Goal: Information Seeking & Learning: Check status

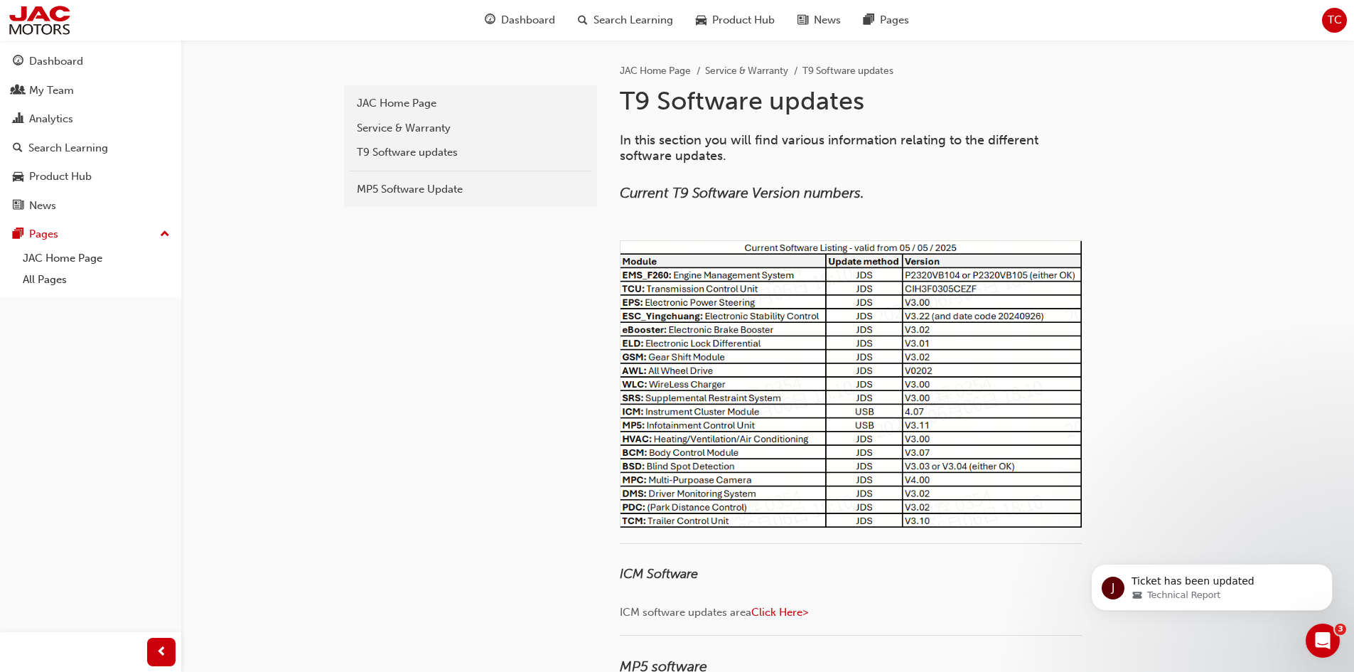
click at [1195, 577] on p "Ticket has been updated" at bounding box center [1223, 581] width 183 height 14
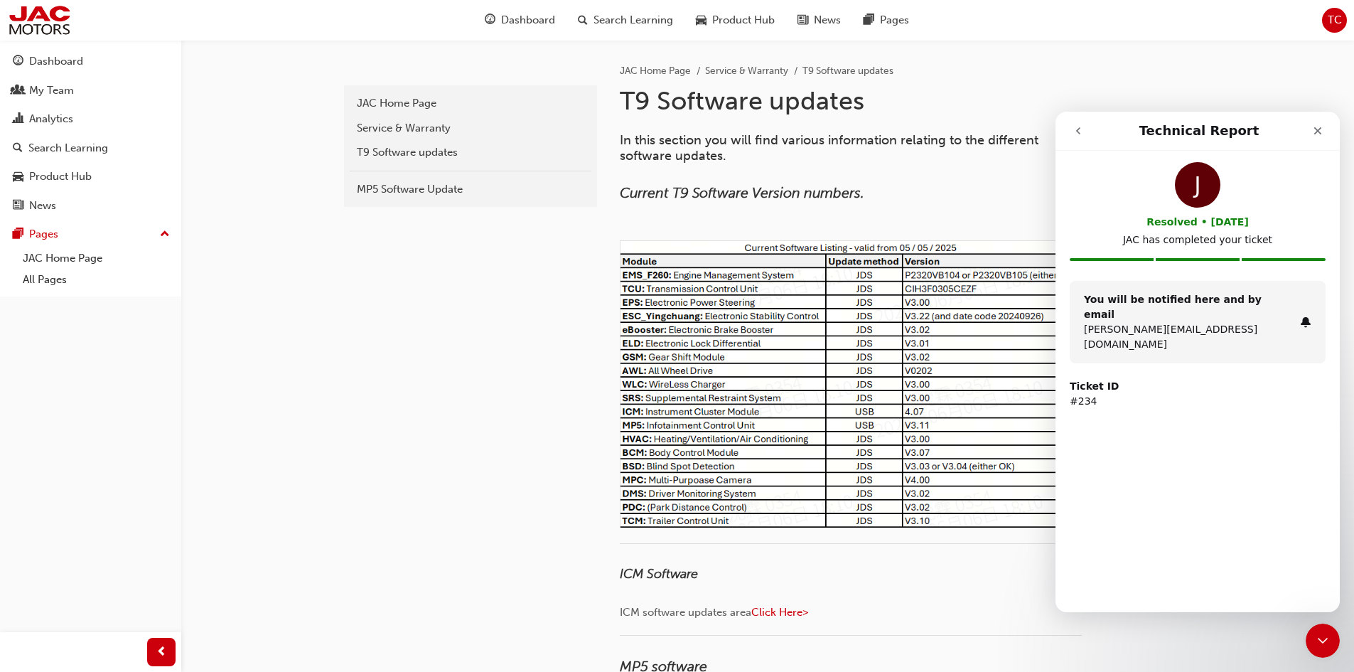
click at [1074, 130] on icon "go back" at bounding box center [1078, 130] width 11 height 11
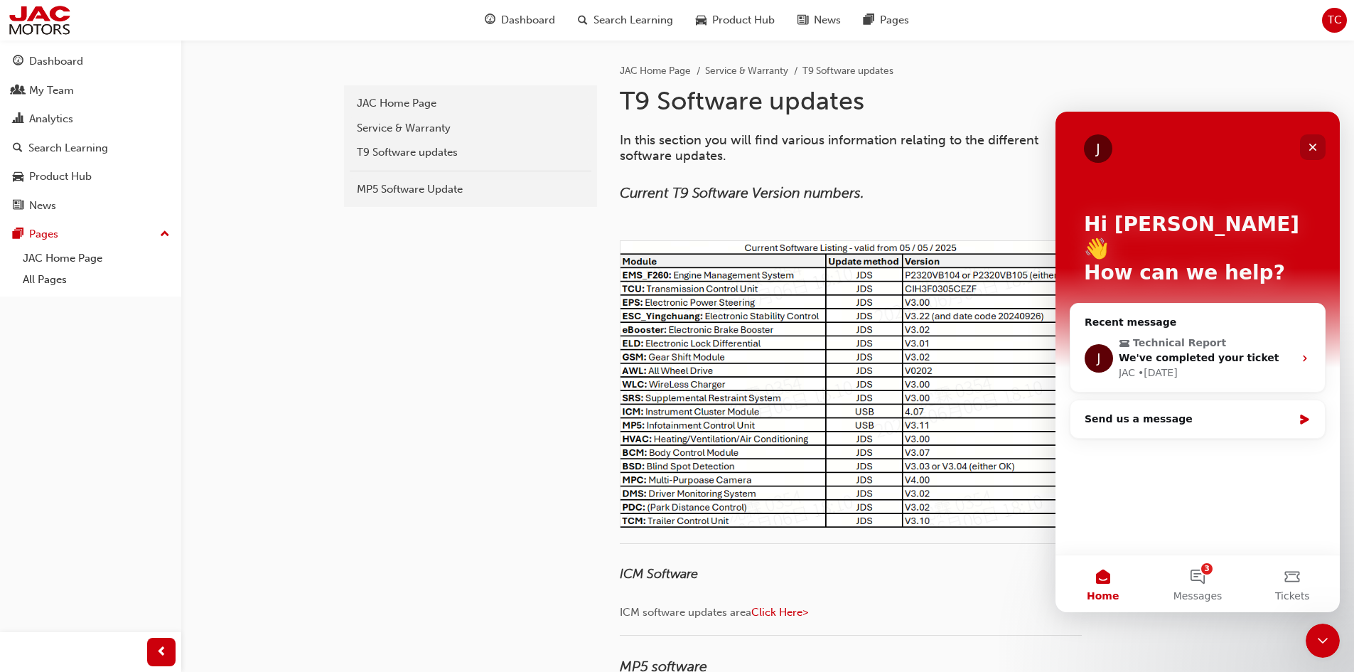
click at [1314, 150] on icon "Close" at bounding box center [1313, 146] width 11 height 11
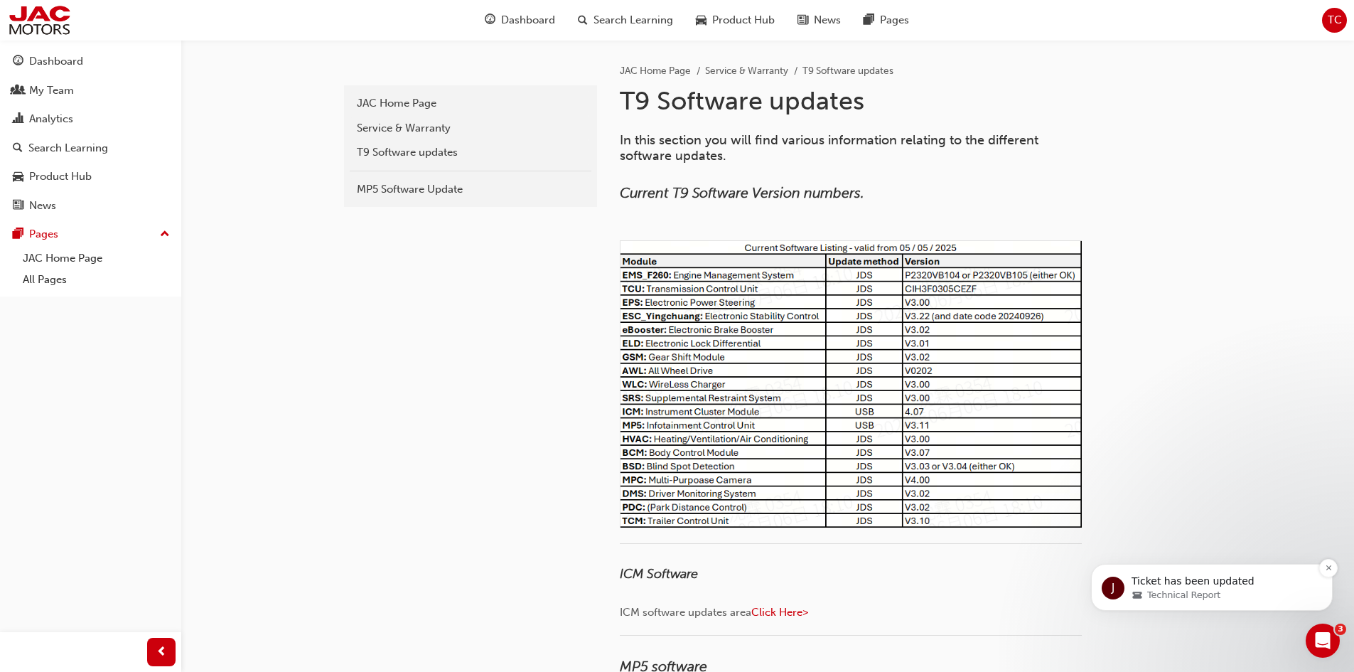
click at [1167, 591] on span "Technical Report" at bounding box center [1184, 595] width 73 height 13
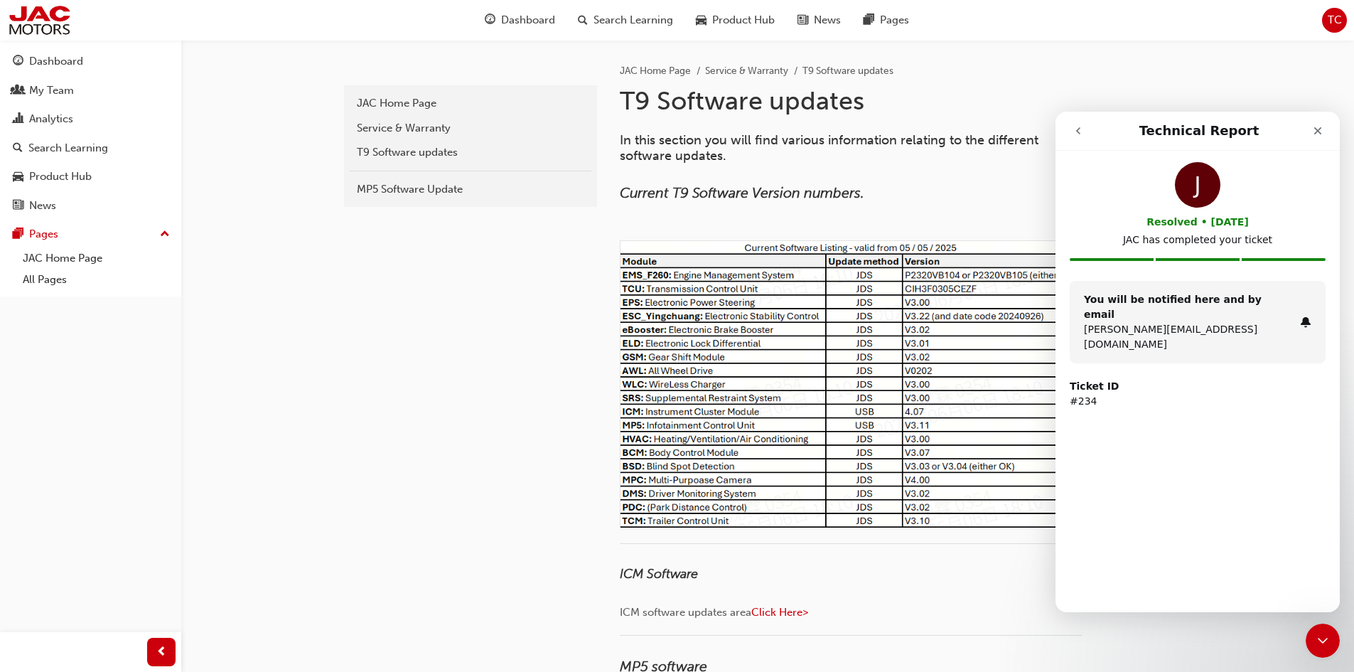
click at [1075, 132] on icon "go back" at bounding box center [1078, 130] width 11 height 11
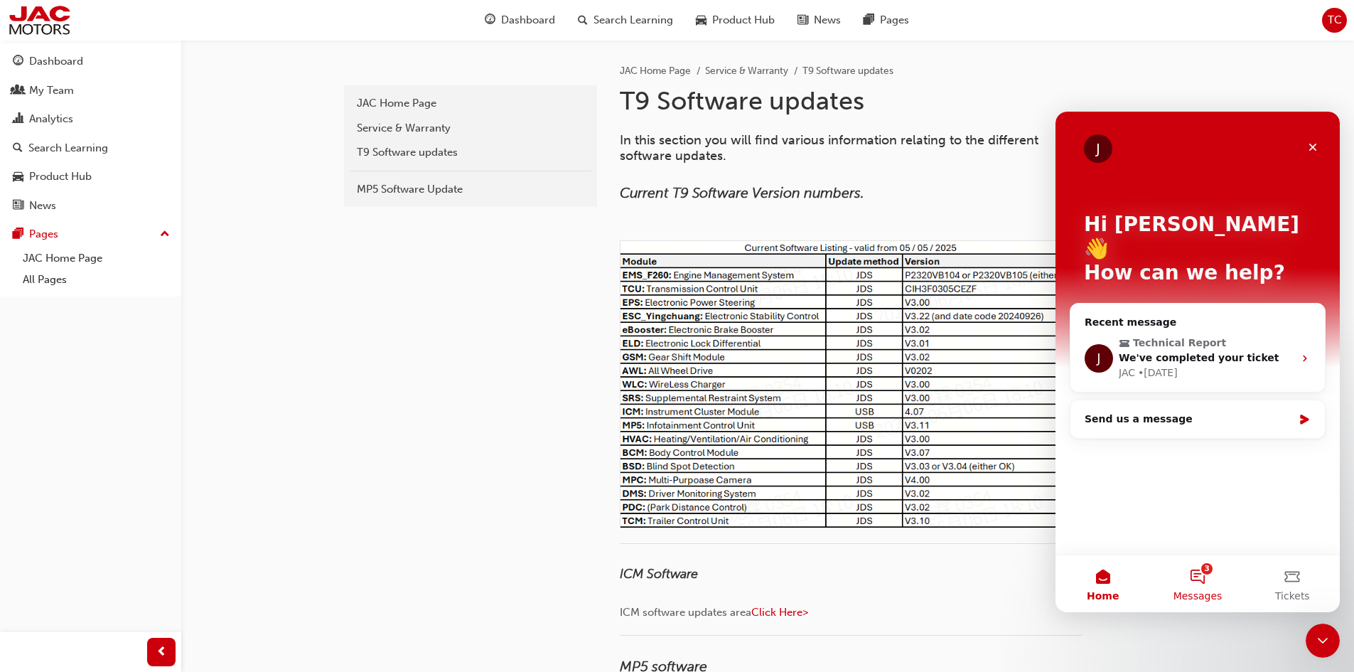
click at [1192, 577] on button "3 Messages" at bounding box center [1197, 583] width 95 height 57
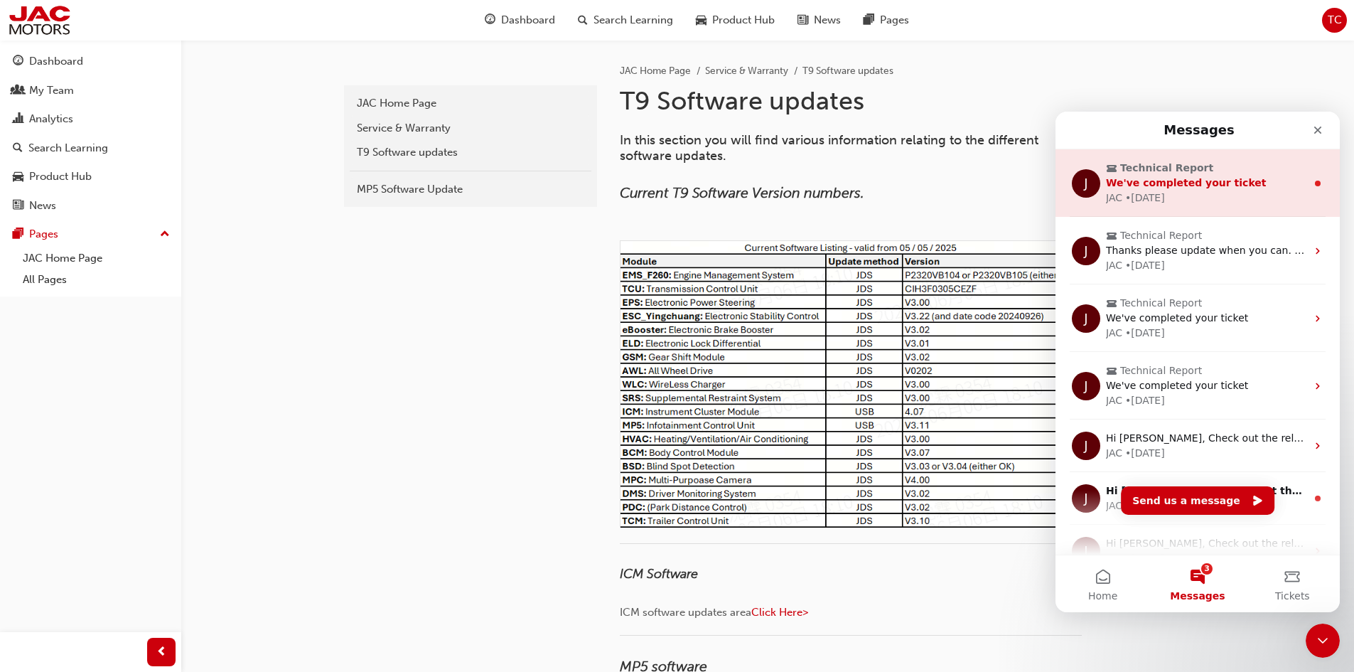
click at [1143, 173] on span "Technical Report" at bounding box center [1167, 168] width 93 height 15
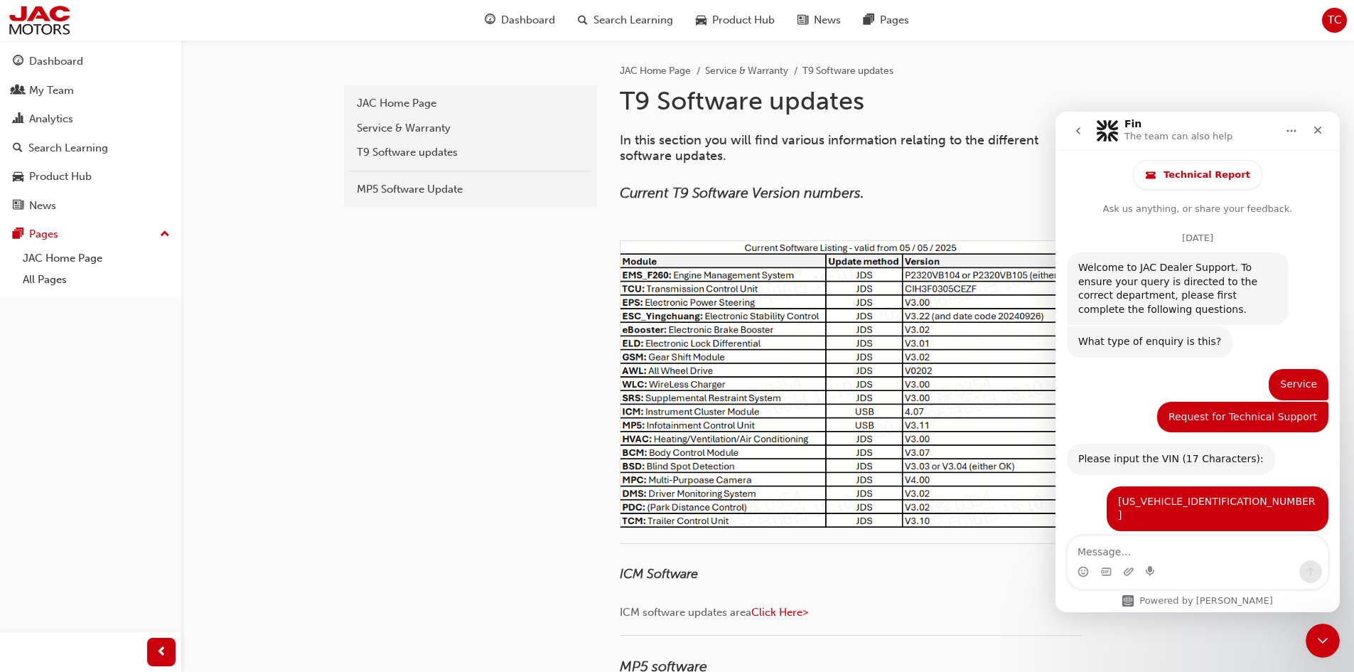
click at [1075, 134] on icon "go back" at bounding box center [1078, 130] width 11 height 11
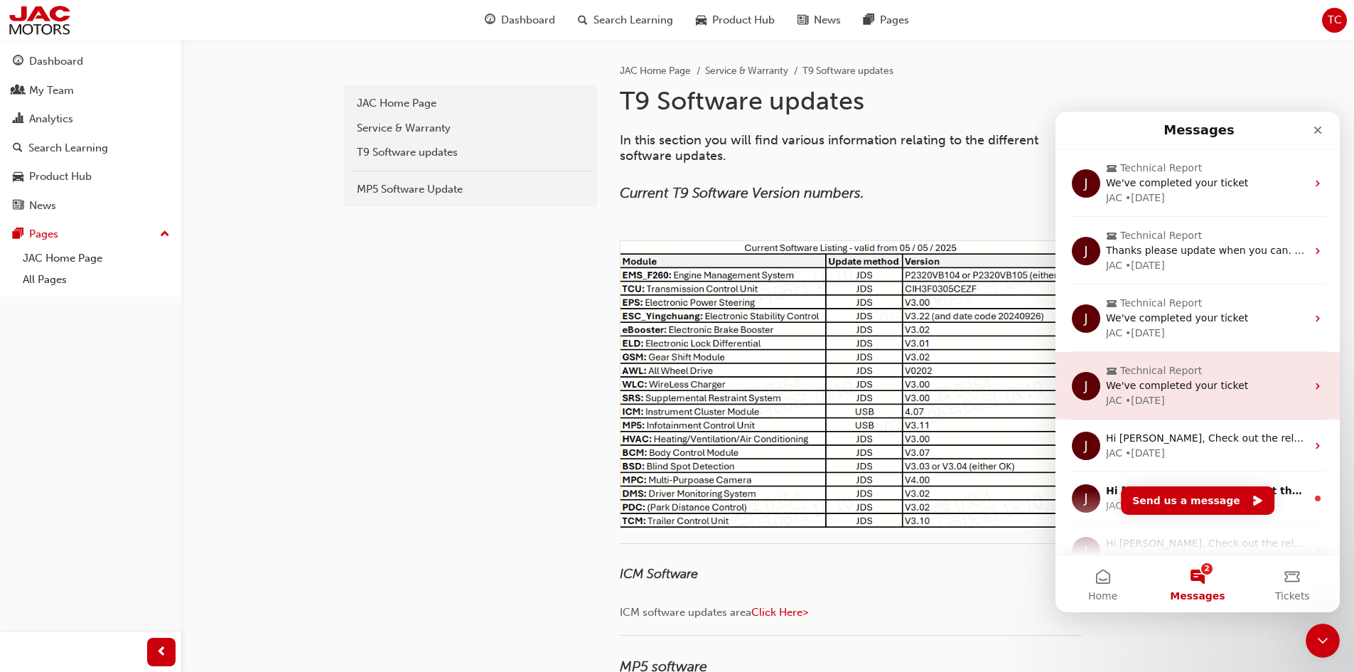
click at [1171, 389] on span "We've completed your ticket" at bounding box center [1177, 385] width 142 height 11
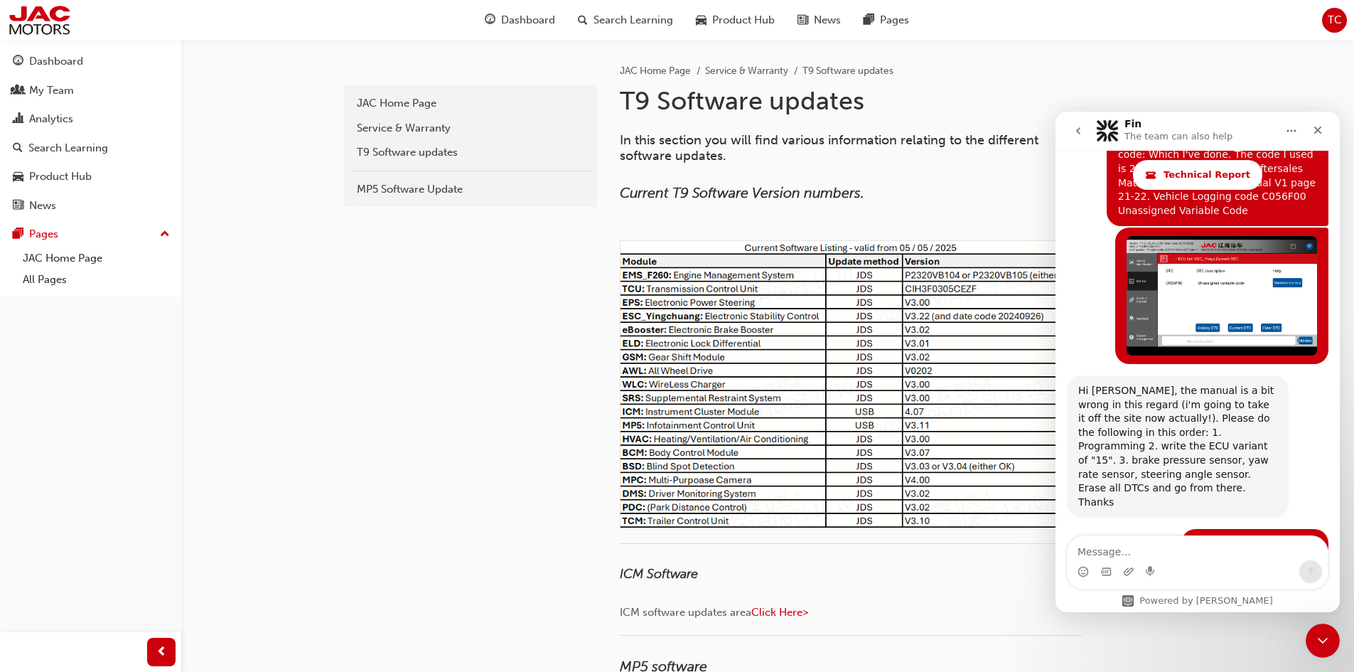
scroll to position [5456, 0]
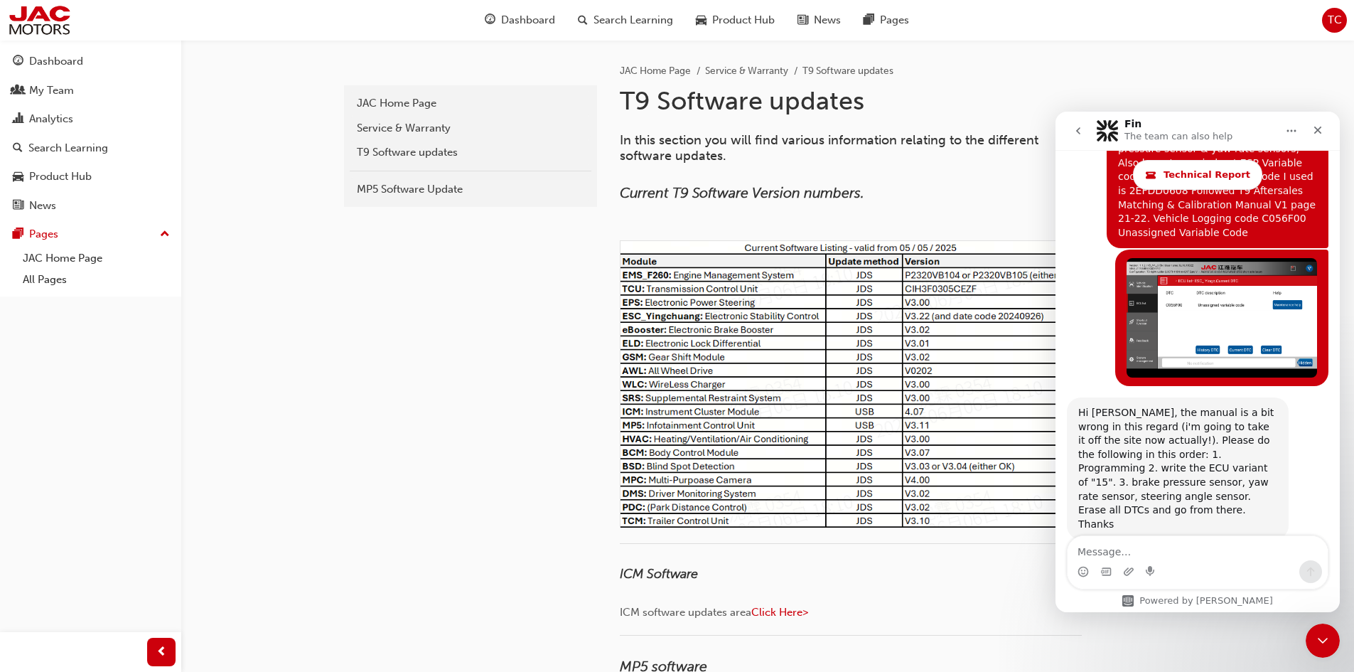
click at [1077, 132] on icon "go back" at bounding box center [1078, 130] width 11 height 11
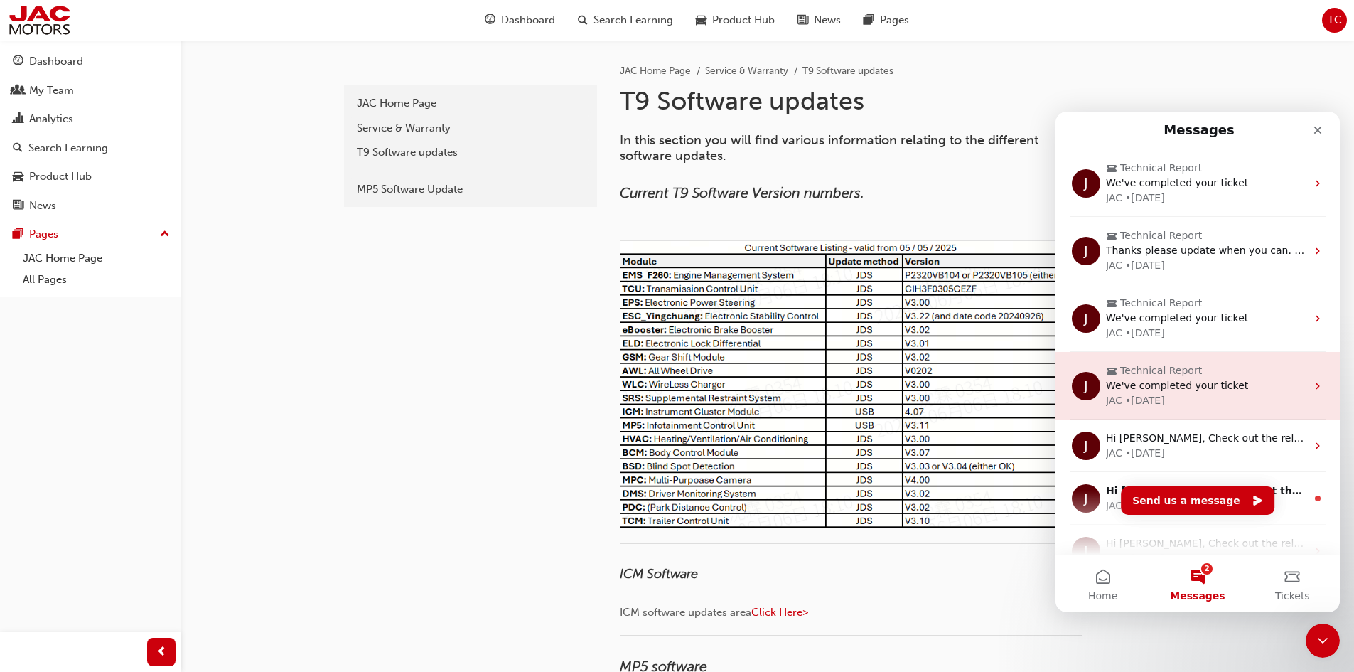
click at [1172, 388] on span "We've completed your ticket" at bounding box center [1177, 385] width 142 height 11
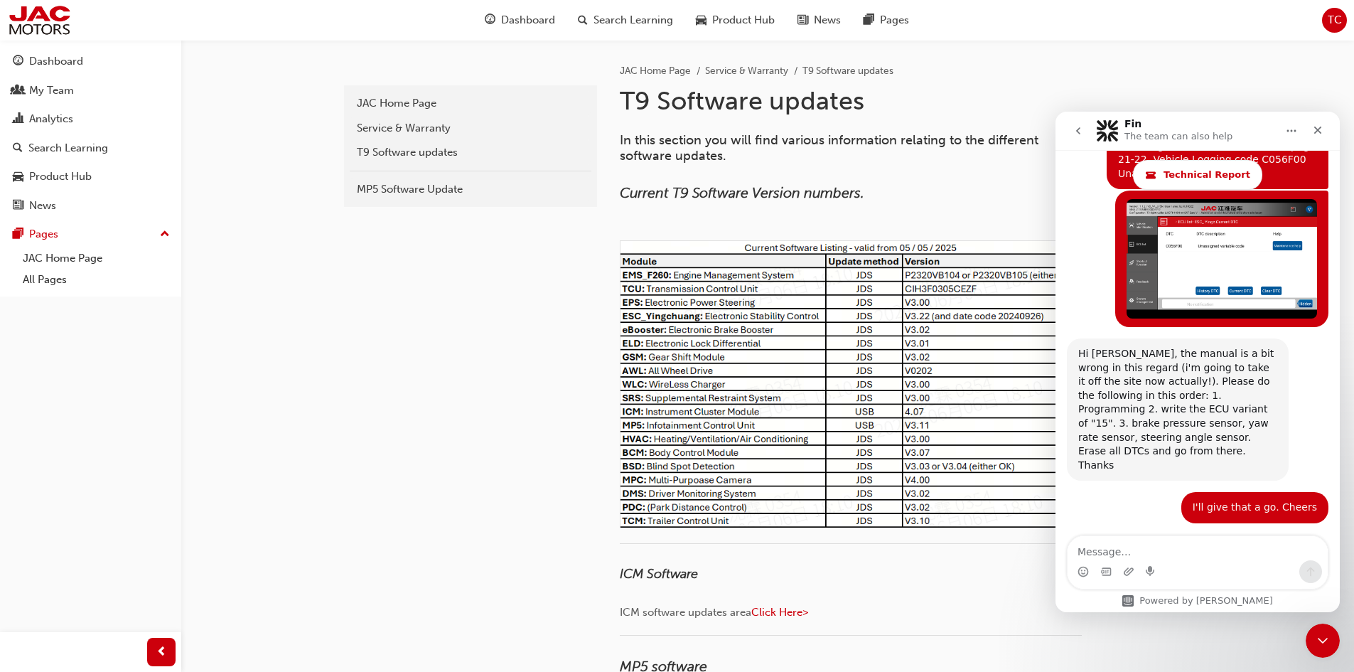
scroll to position [5522, 0]
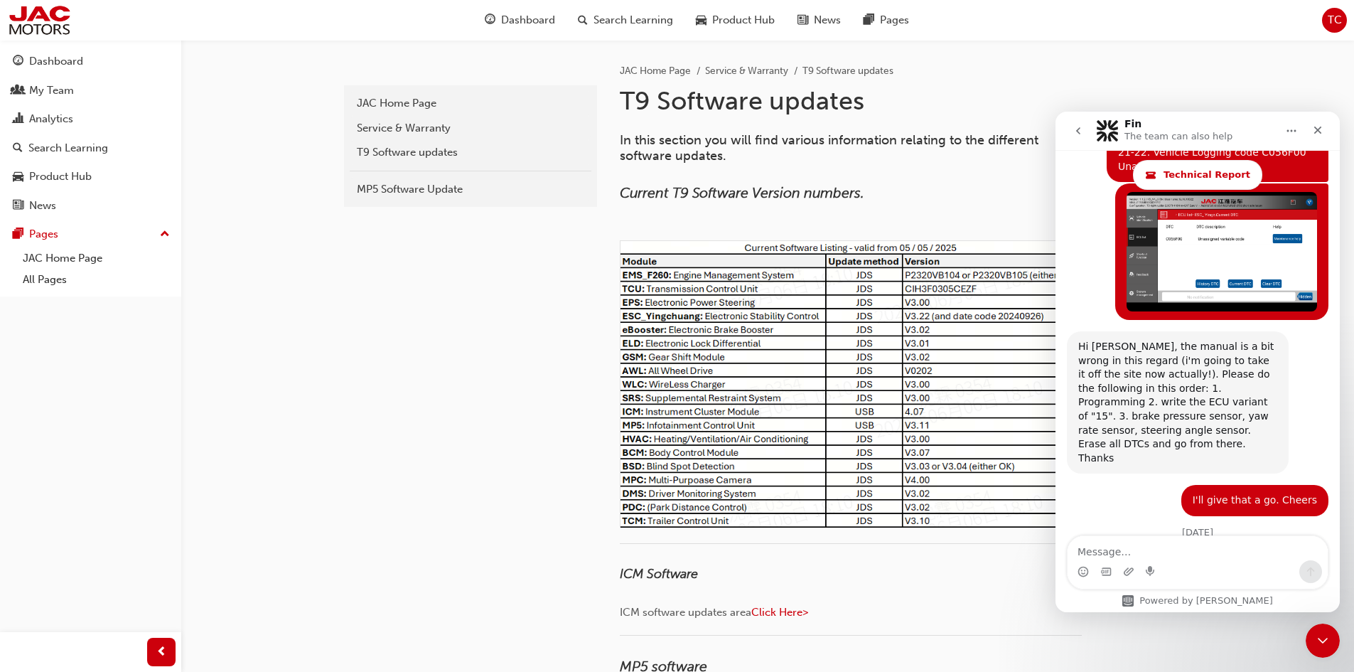
click at [1077, 135] on icon "go back" at bounding box center [1078, 130] width 11 height 11
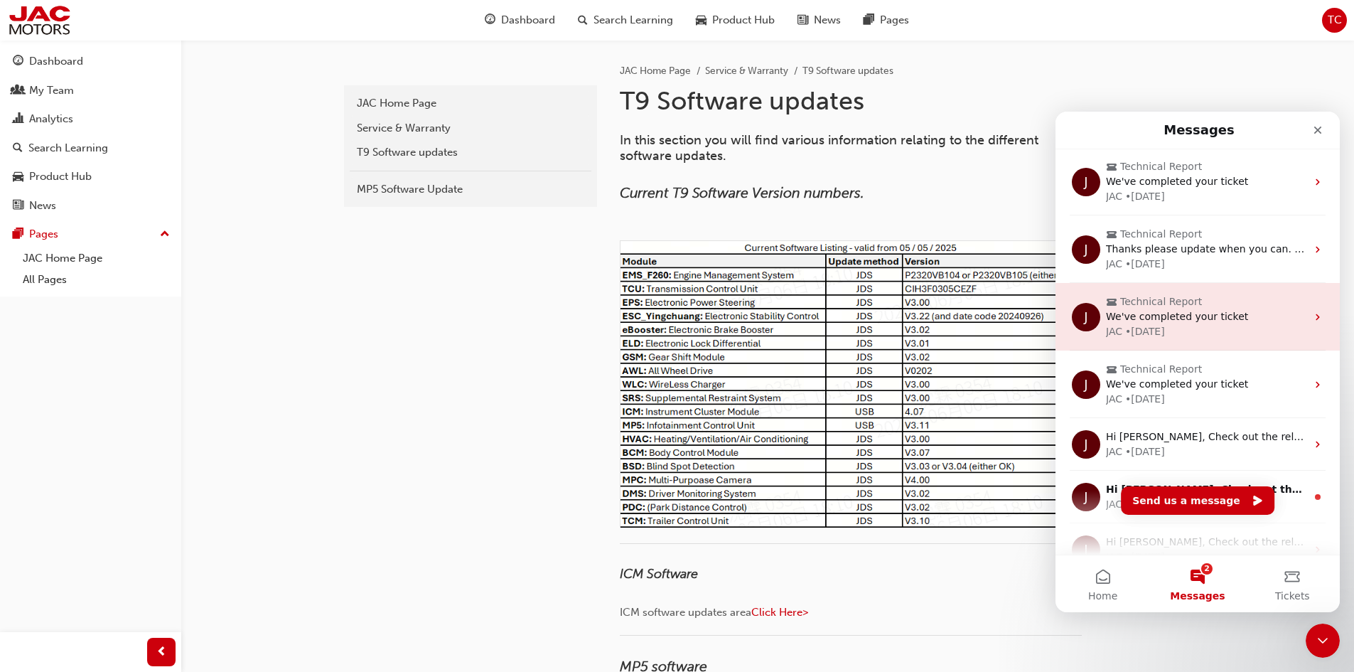
scroll to position [0, 0]
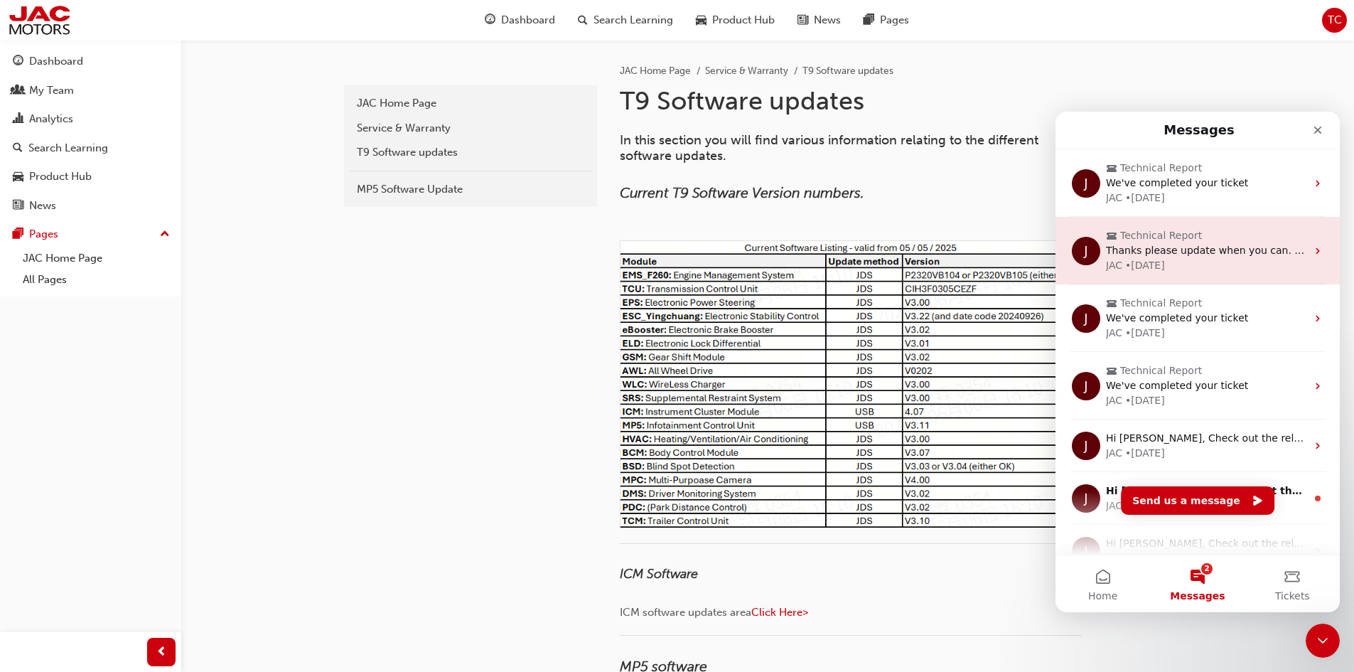
click at [1168, 248] on span "Thanks please update when you can. Do you need to return the ESC module ?" at bounding box center [1301, 250] width 390 height 11
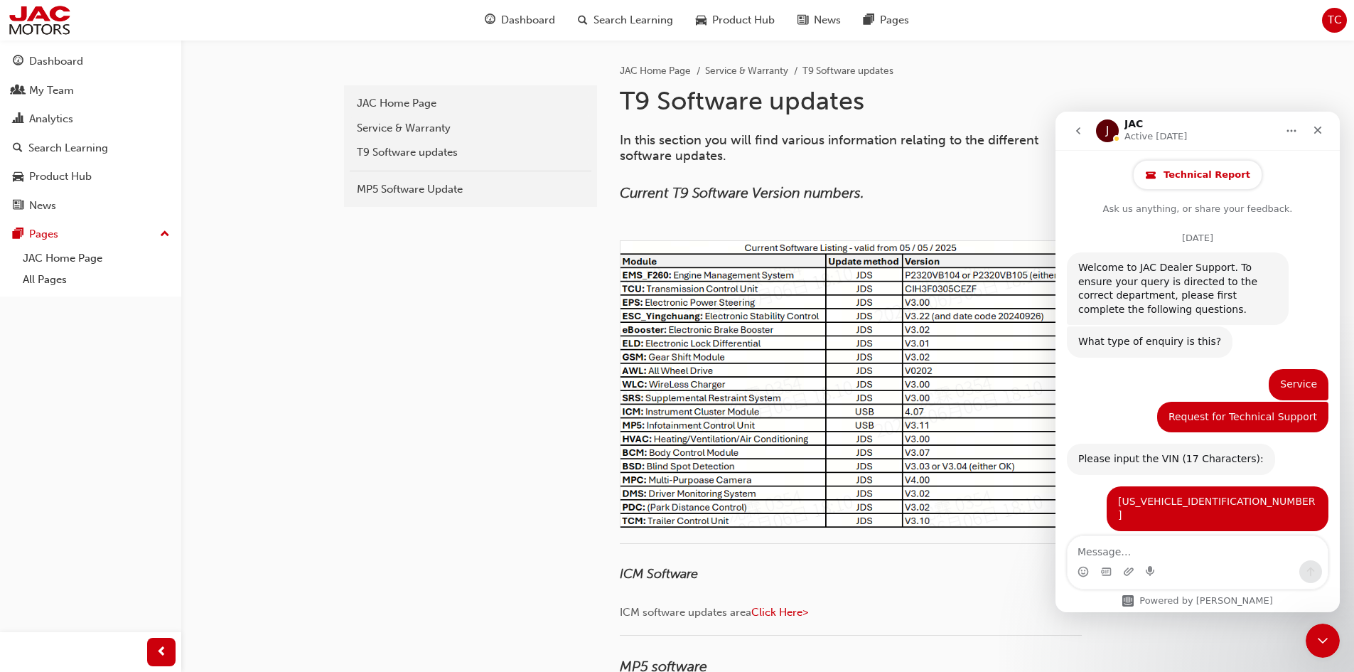
click at [1227, 177] on span "Technical Report" at bounding box center [1207, 174] width 87 height 11
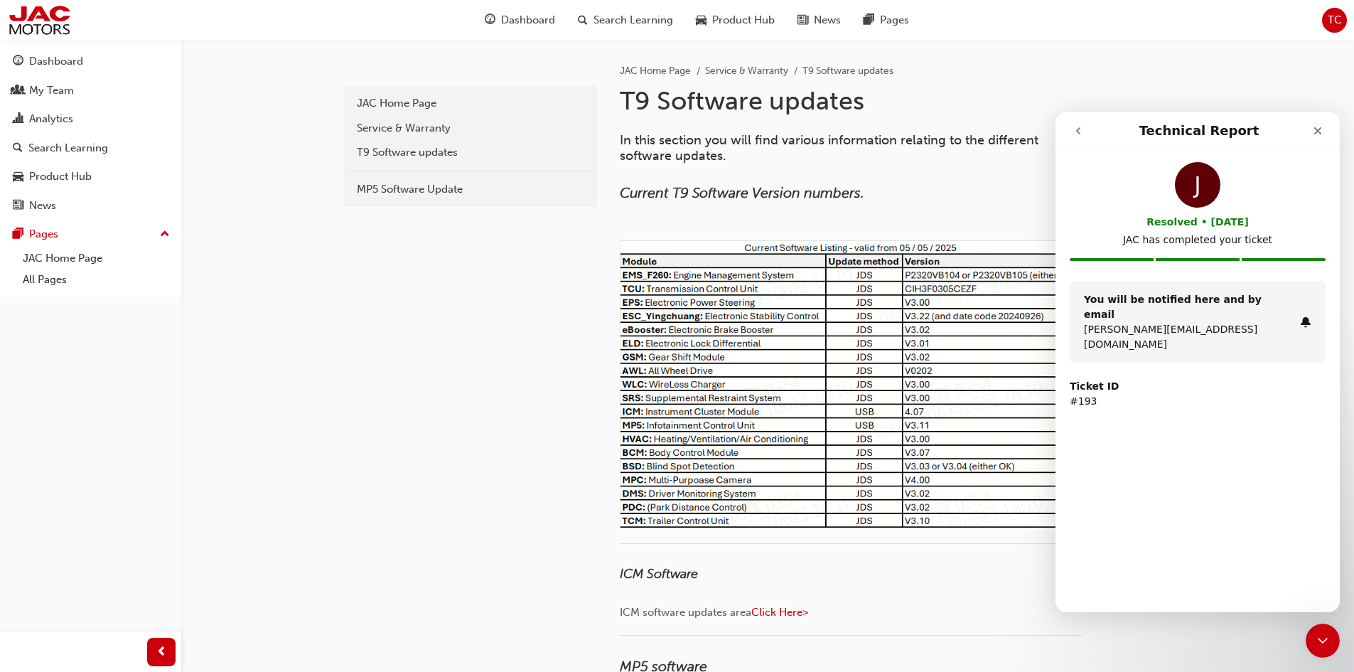
click at [1078, 131] on icon "go back" at bounding box center [1078, 130] width 4 height 7
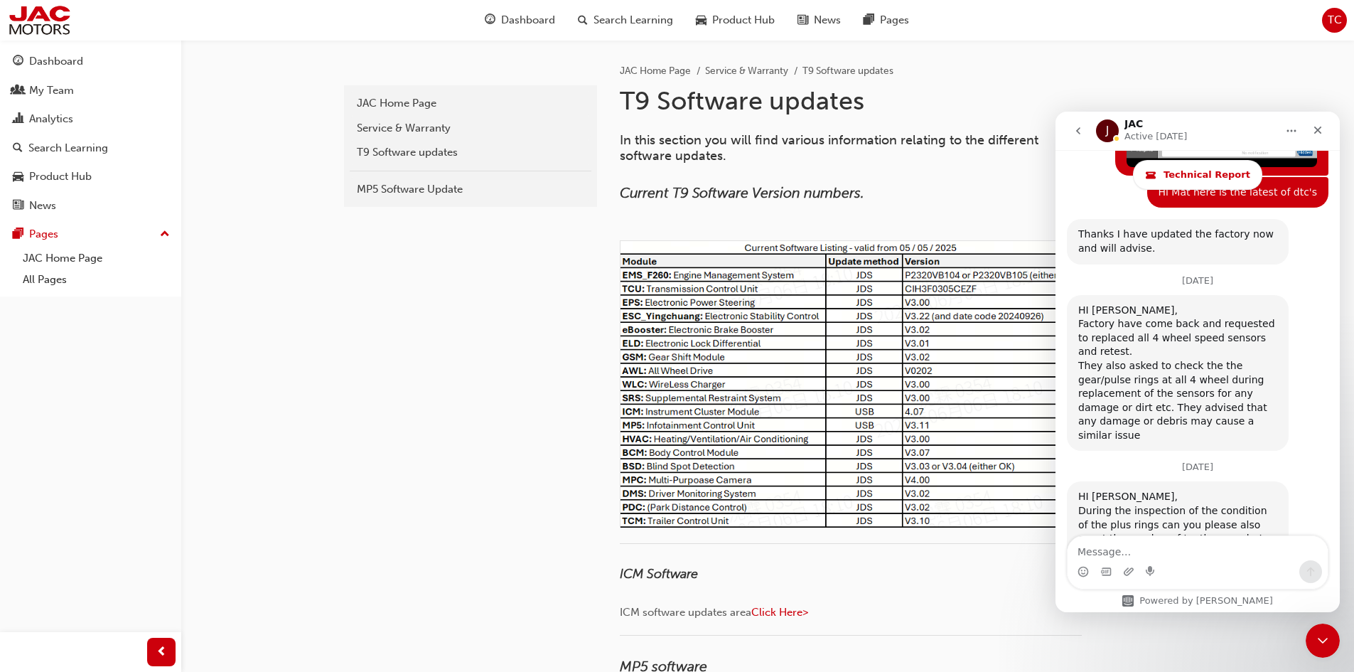
scroll to position [11082, 0]
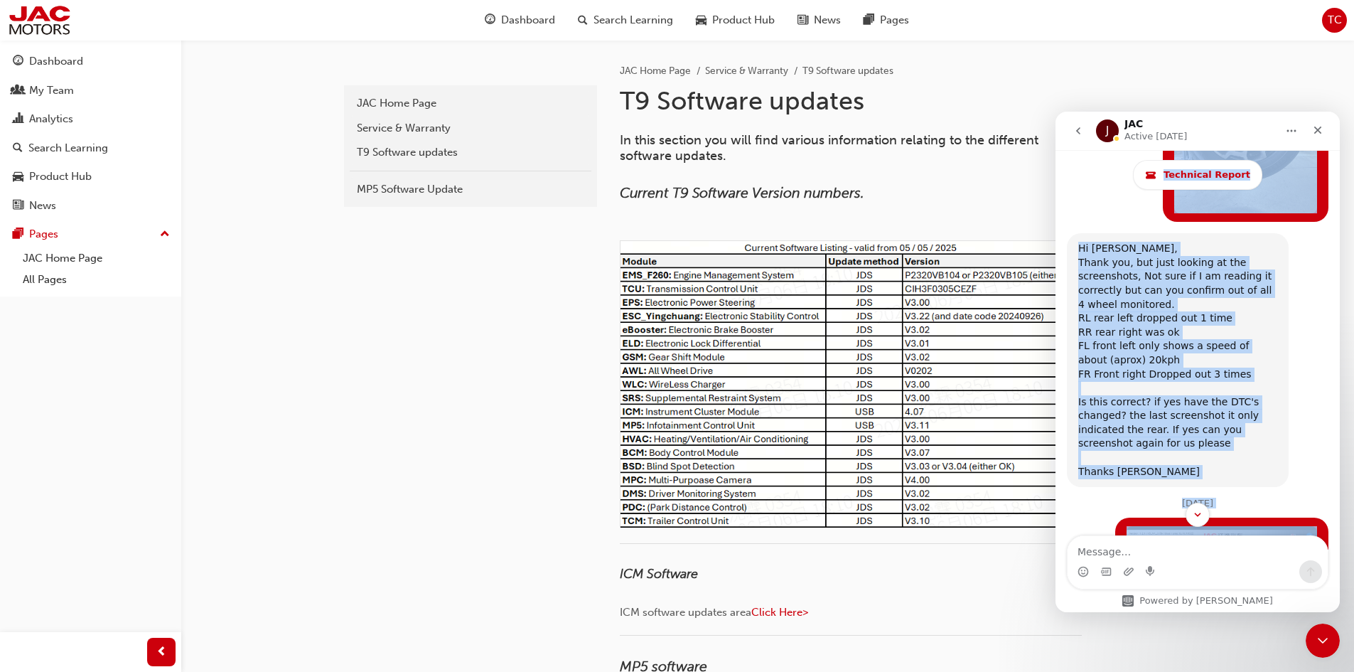
drag, startPoint x: 1338, startPoint y: 516, endPoint x: 1340, endPoint y: 134, distance: 381.8
click at [1340, 134] on div "J JAC Active [DATE] Technical Report Ask us anything, or share your feedback. […" at bounding box center [1198, 362] width 284 height 501
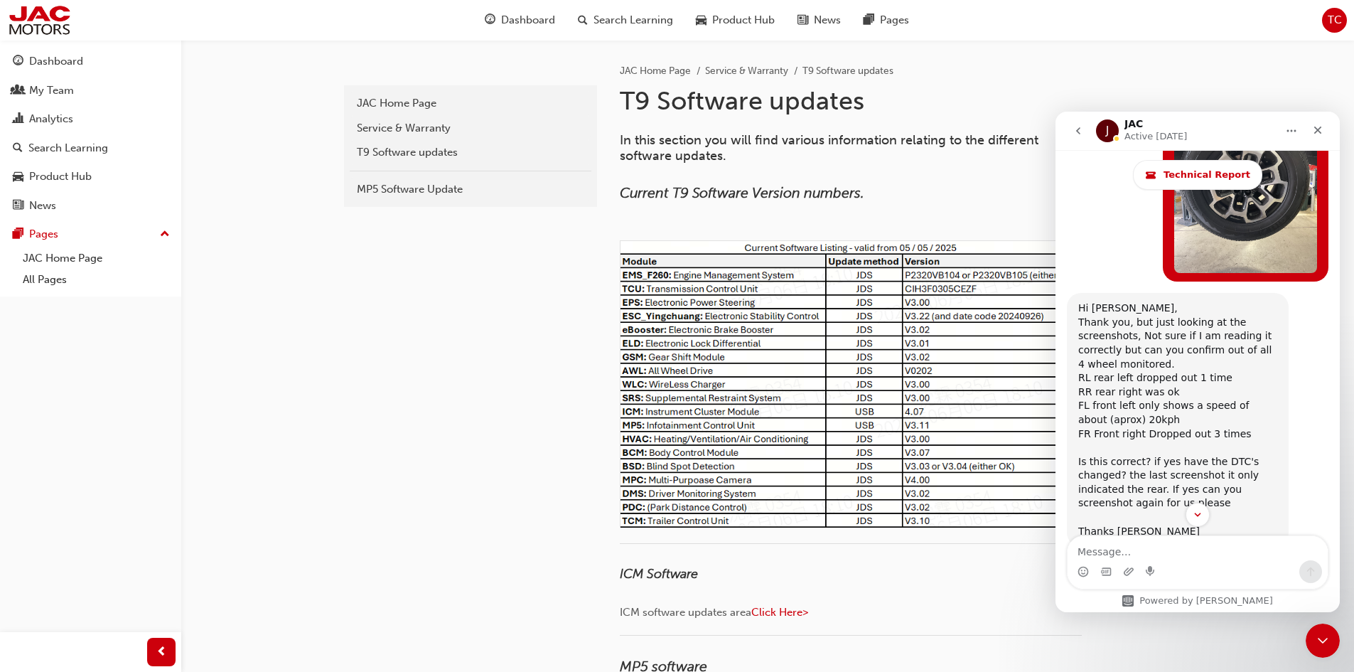
click at [1078, 138] on button "go back" at bounding box center [1078, 130] width 27 height 27
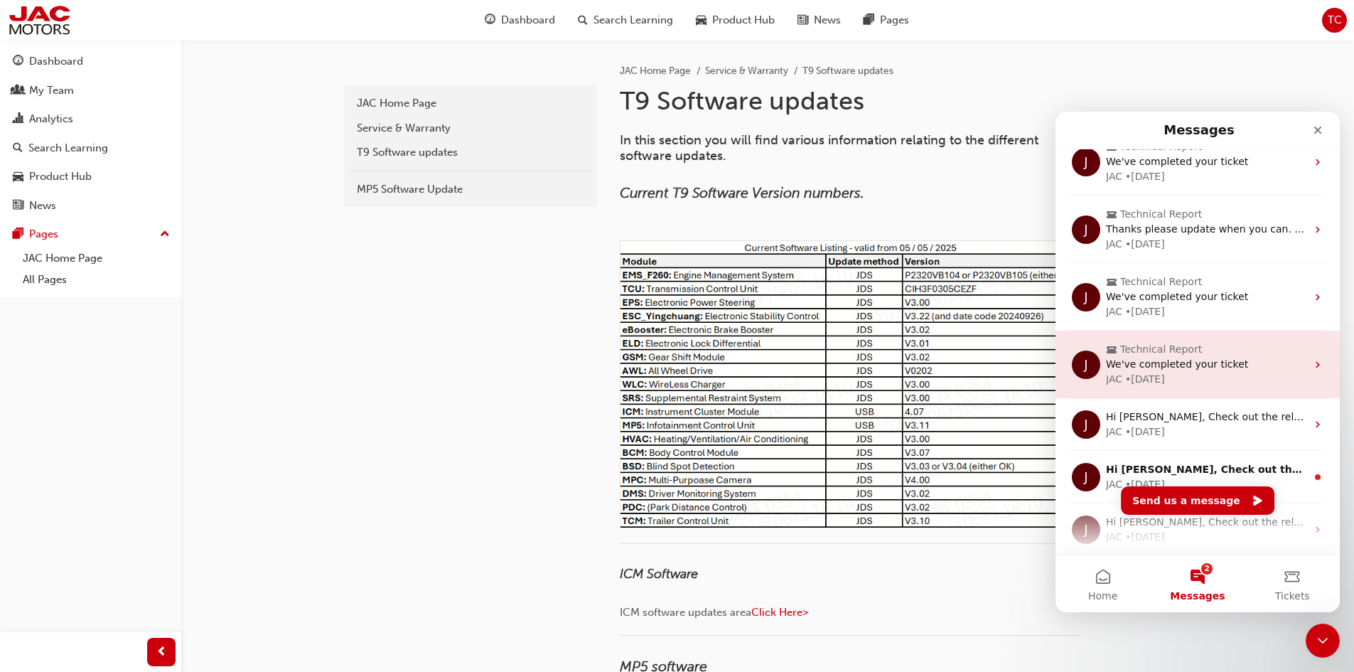
scroll to position [0, 0]
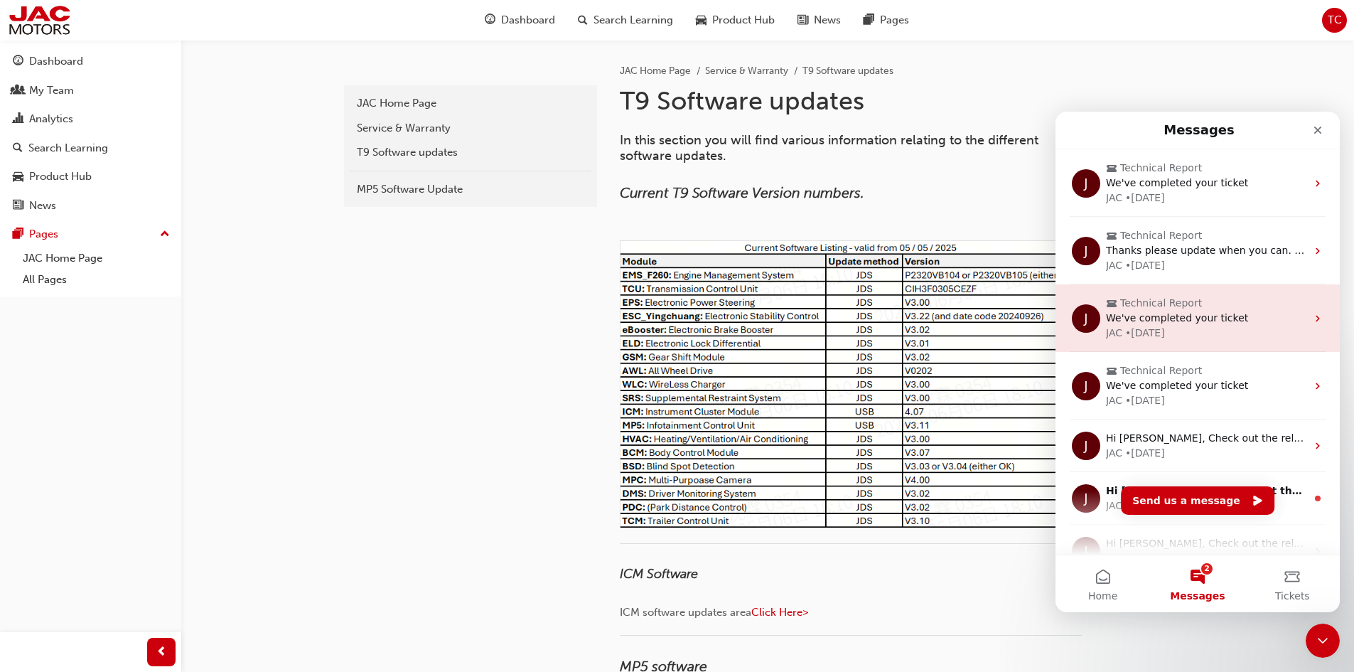
click at [1187, 310] on span "Technical Report" at bounding box center [1162, 303] width 82 height 15
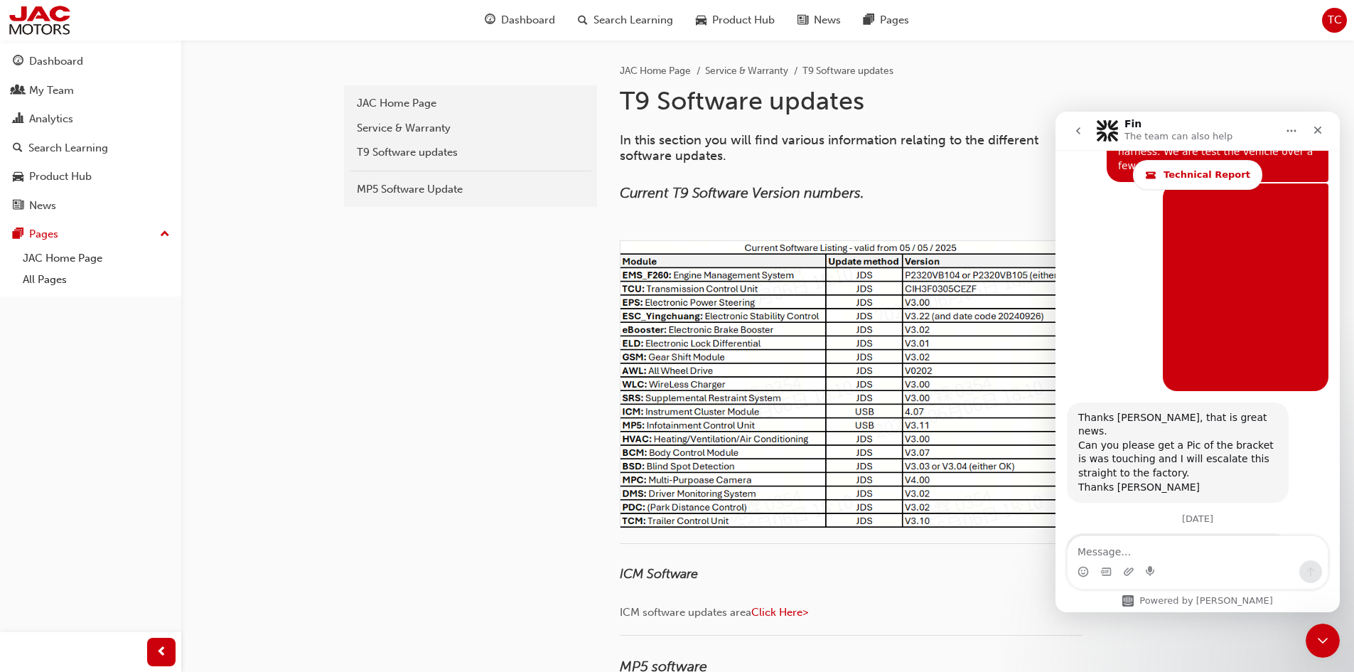
scroll to position [10033, 0]
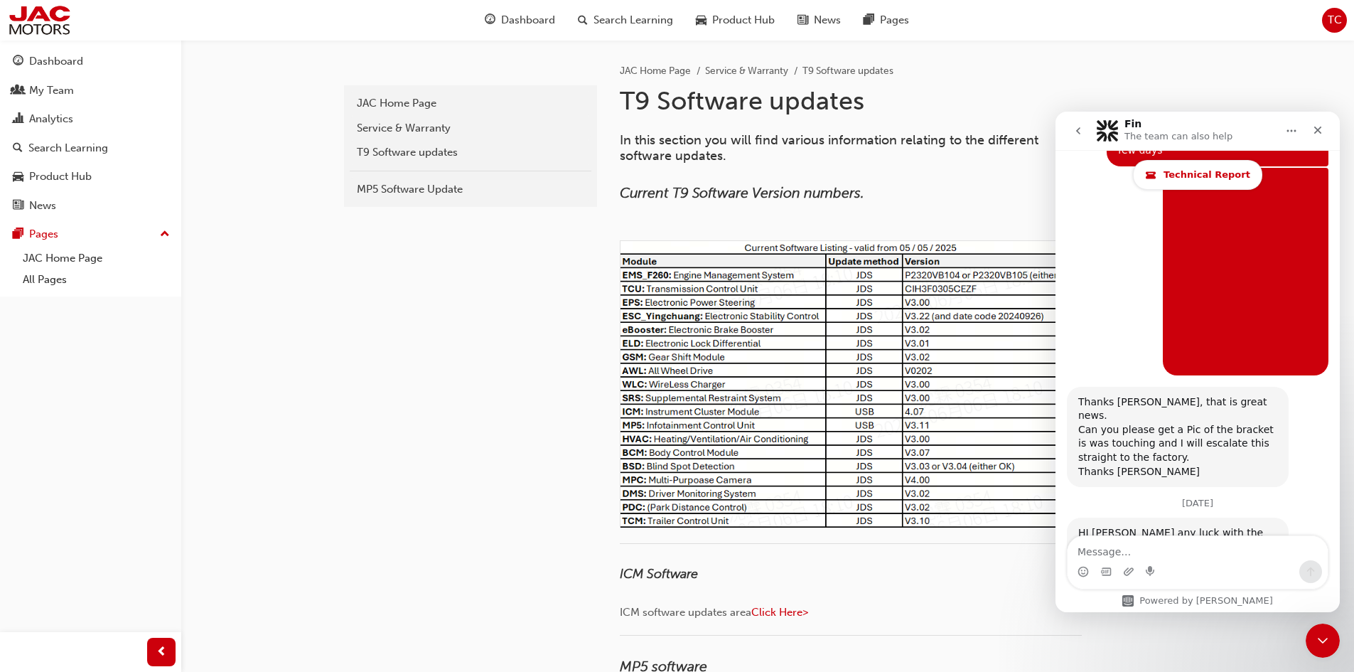
click at [1197, 176] on span "Technical Report" at bounding box center [1207, 174] width 87 height 11
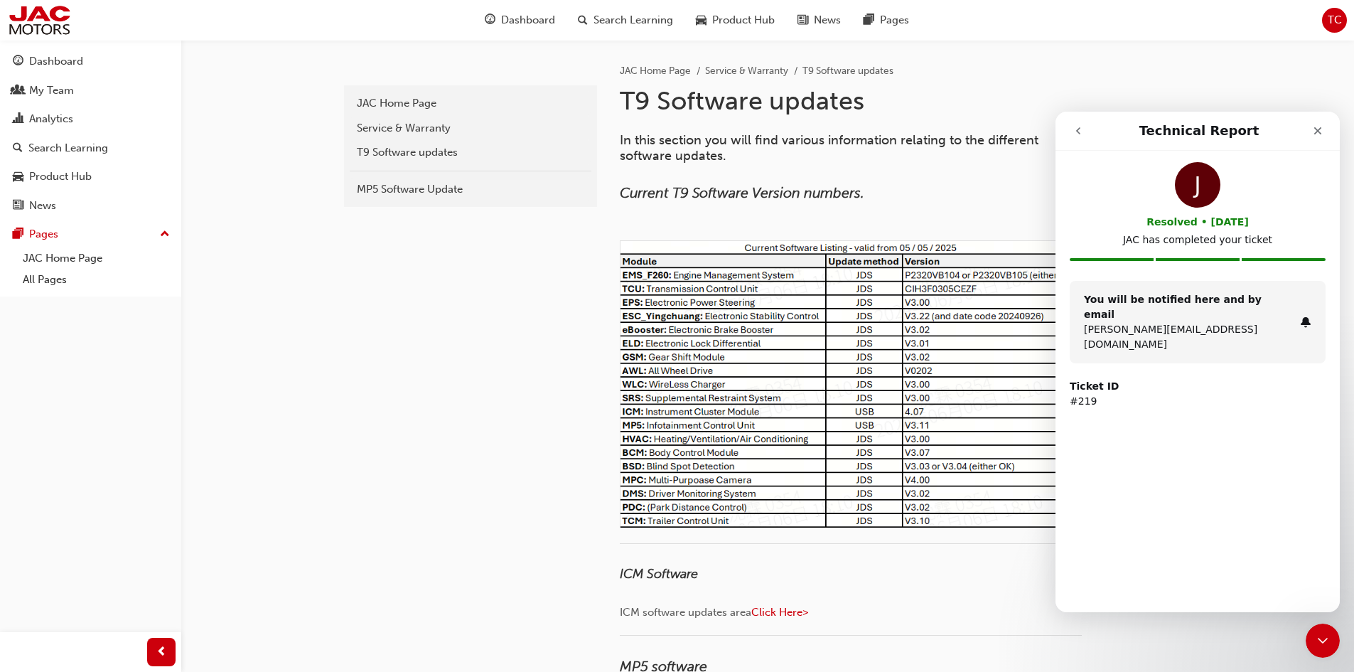
click at [1079, 134] on icon "go back" at bounding box center [1078, 130] width 11 height 11
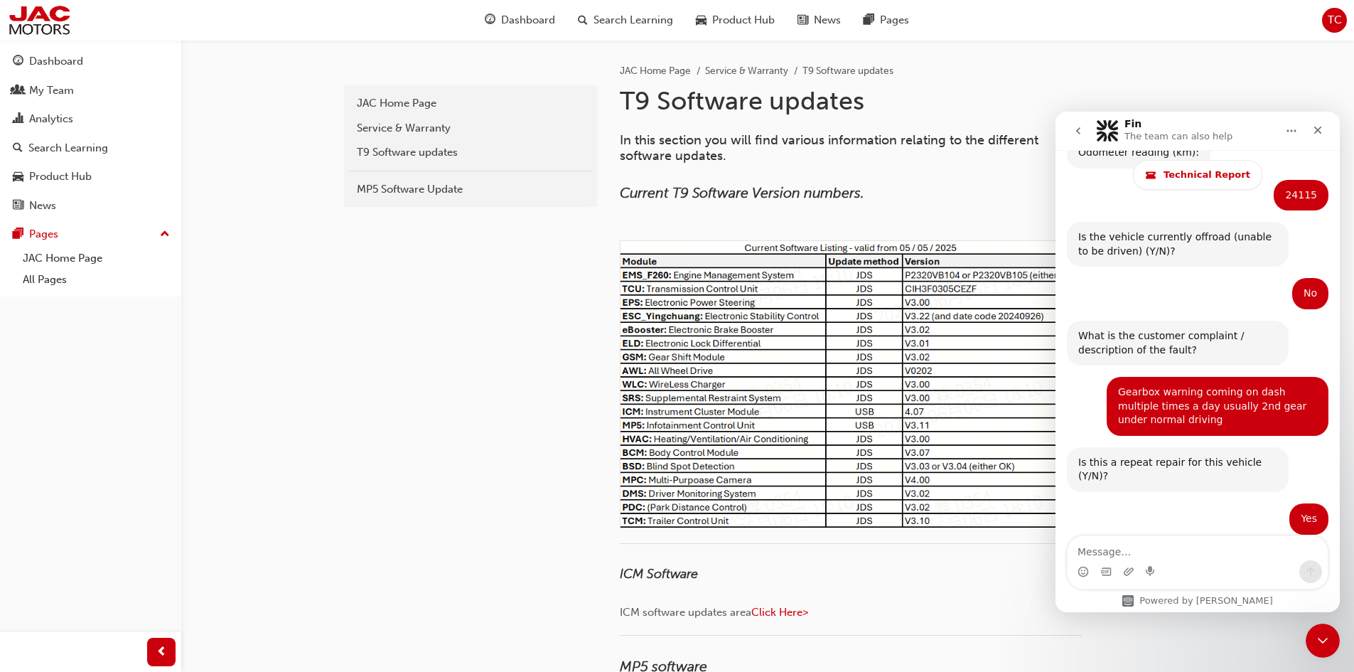
scroll to position [718, 0]
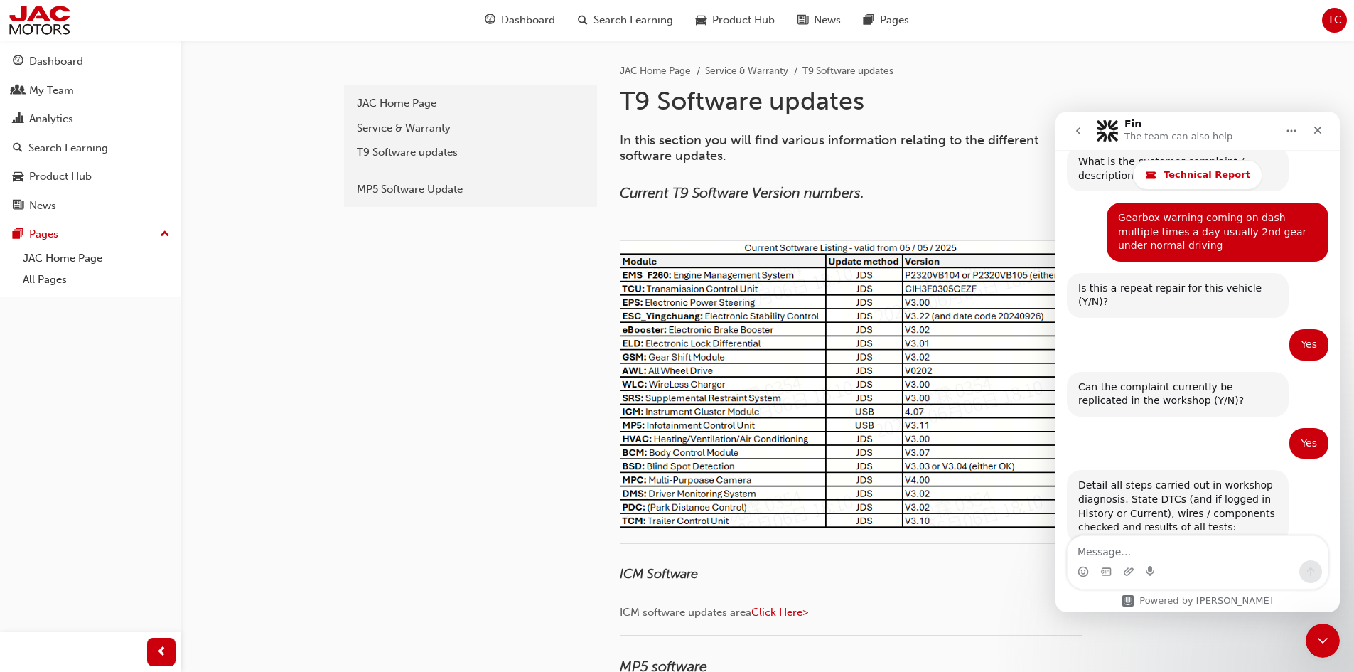
click at [1082, 132] on icon "go back" at bounding box center [1078, 130] width 11 height 11
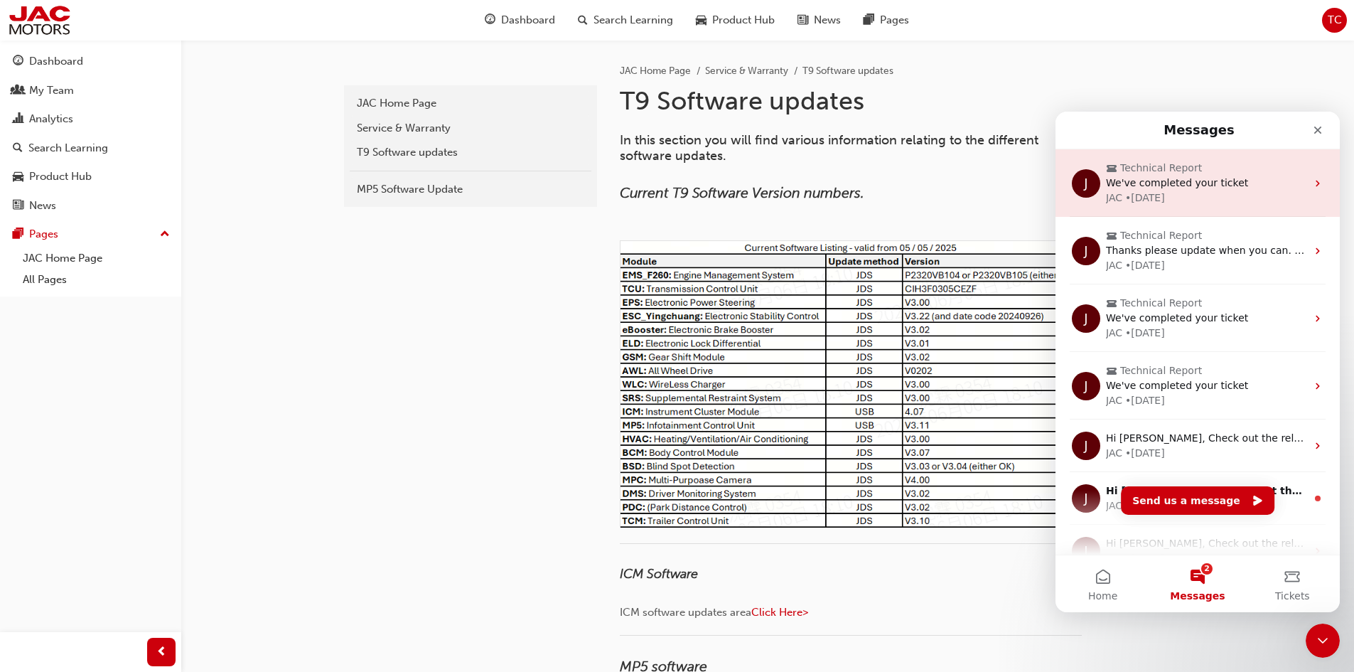
click at [1189, 193] on div "JAC • [DATE]" at bounding box center [1206, 198] width 201 height 15
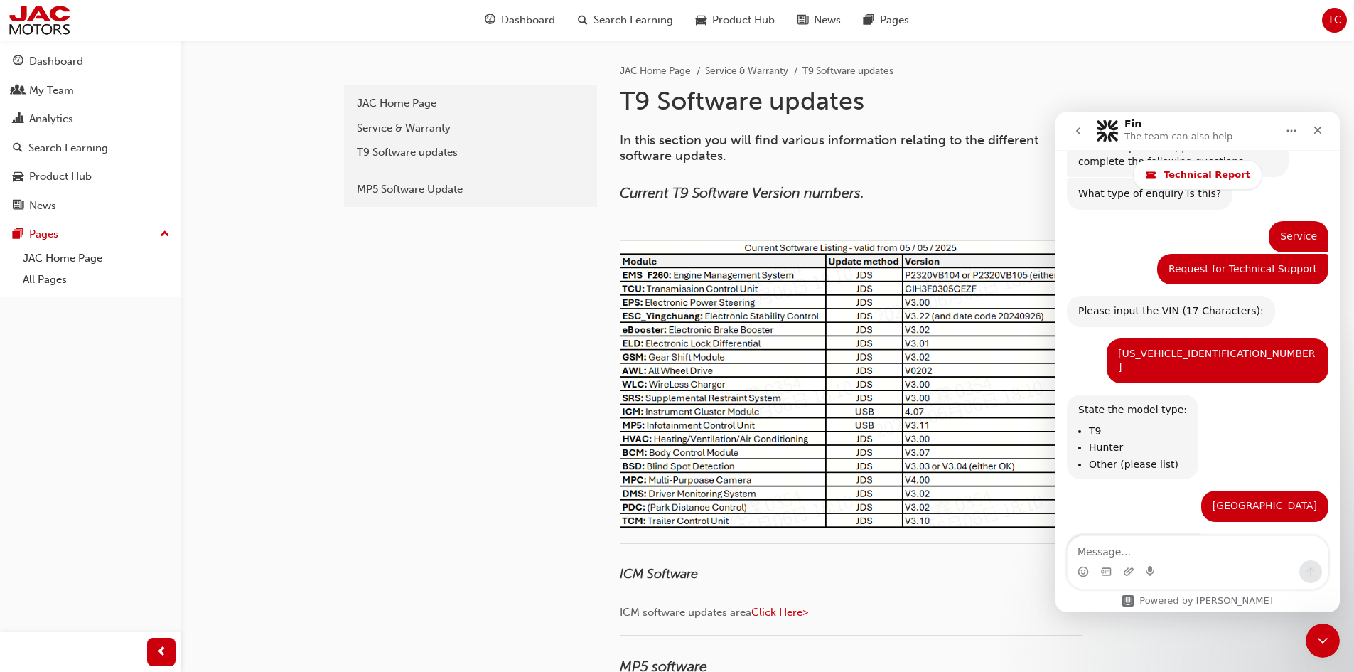
scroll to position [141, 0]
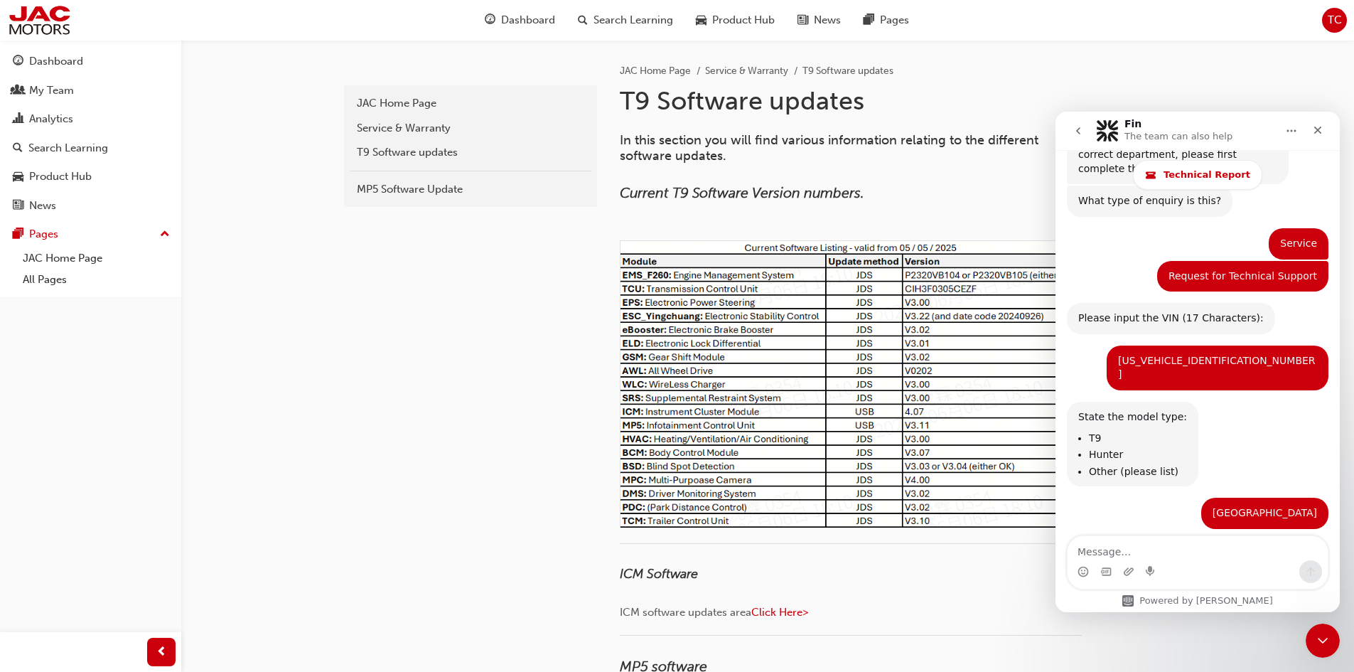
drag, startPoint x: 1339, startPoint y: 518, endPoint x: 2105, endPoint y: 222, distance: 821.1
click at [1080, 134] on icon "go back" at bounding box center [1078, 130] width 11 height 11
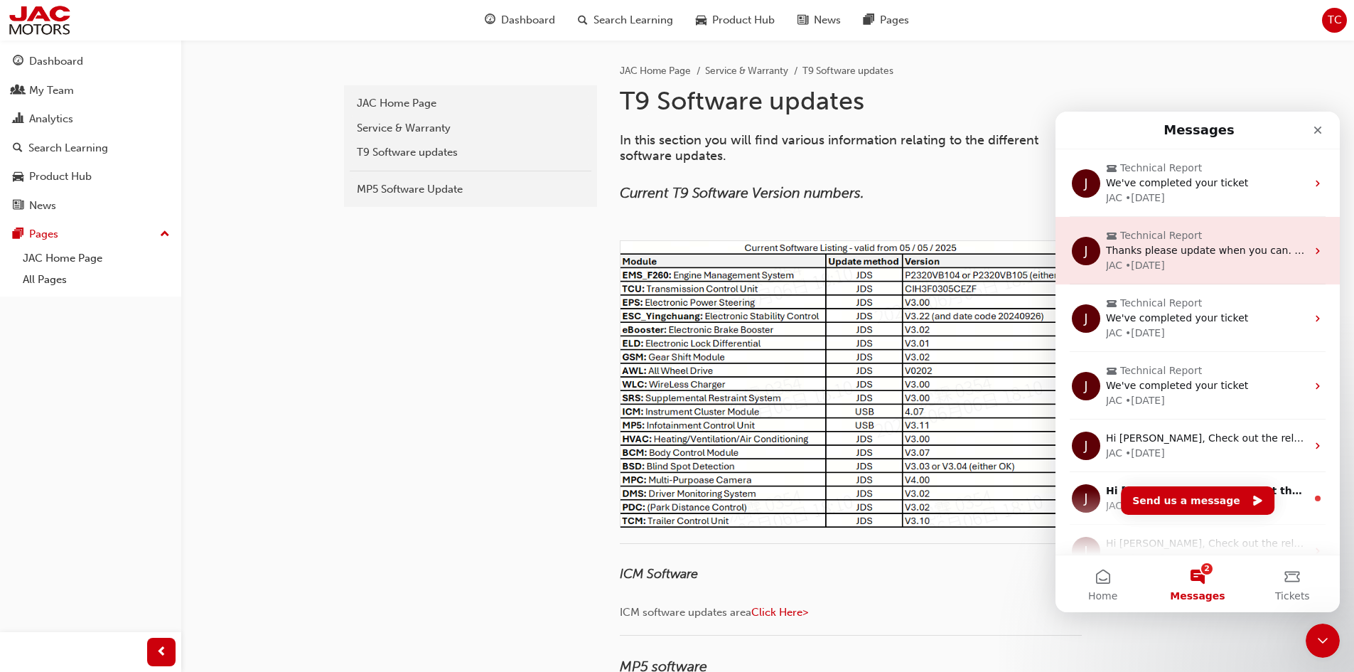
click at [1198, 261] on div "JAC • [DATE]" at bounding box center [1206, 265] width 201 height 15
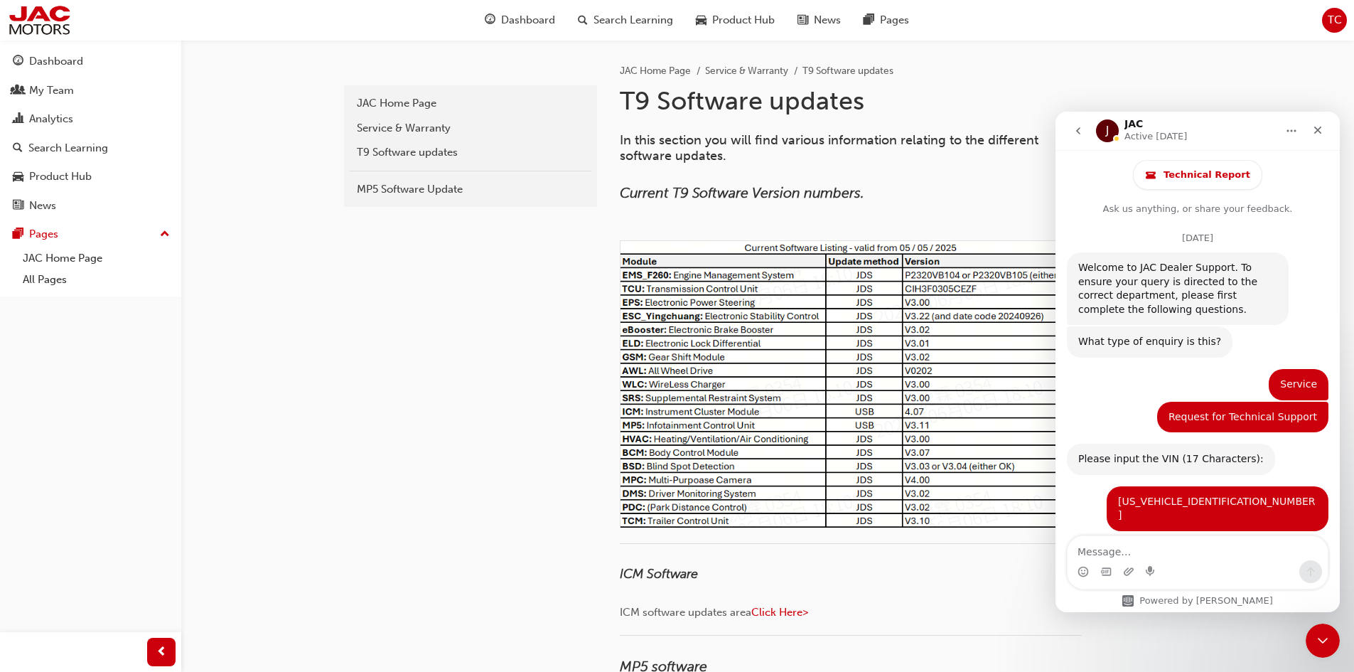
scroll to position [155, 0]
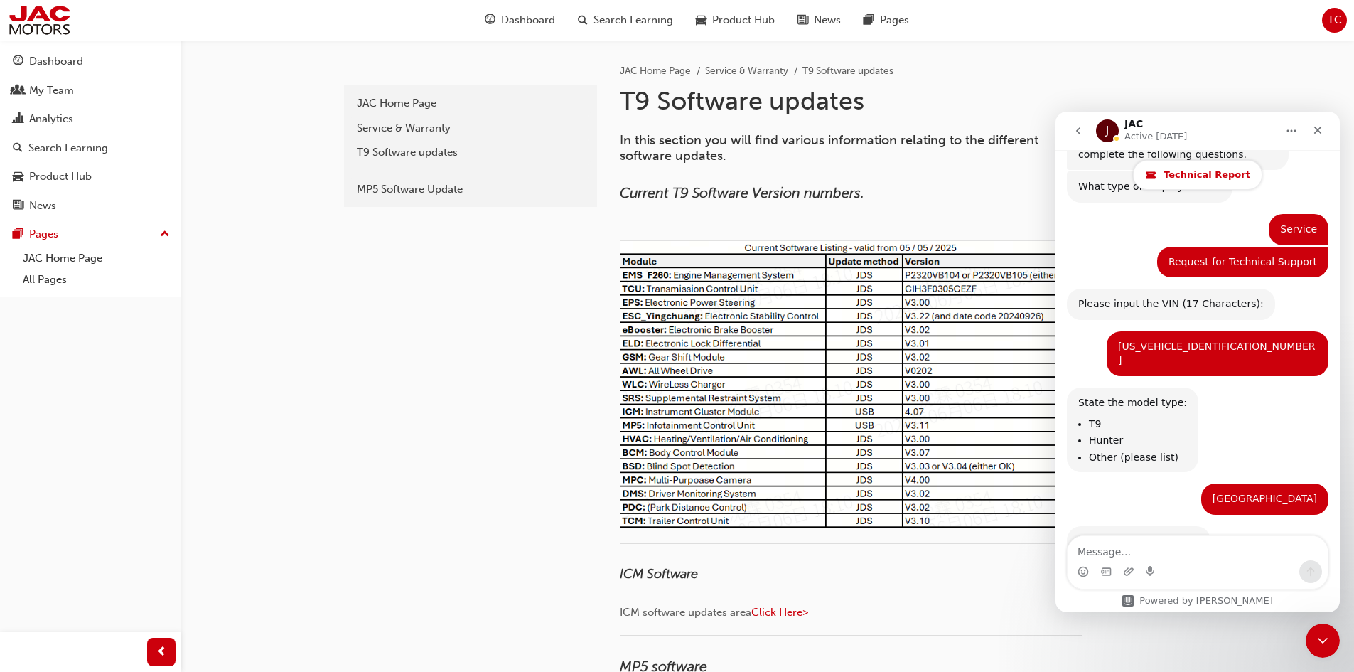
click at [1179, 174] on span "Technical Report" at bounding box center [1207, 174] width 87 height 11
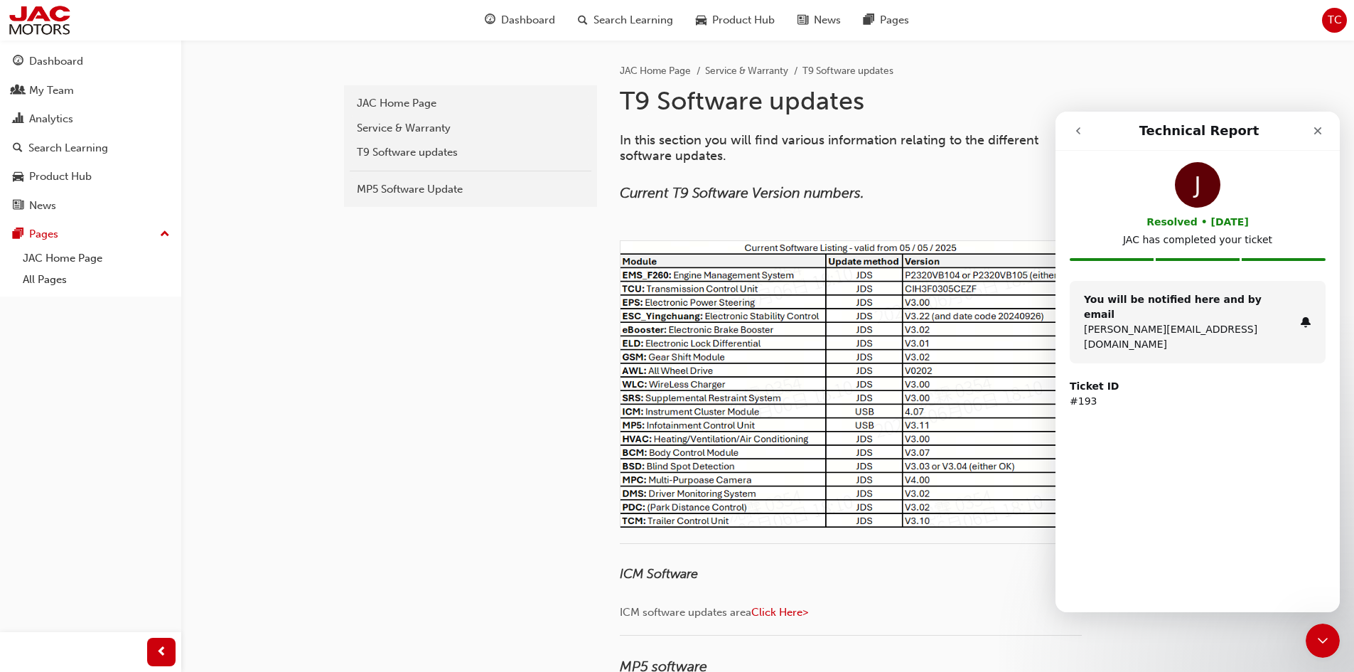
click at [1073, 131] on button "go back" at bounding box center [1078, 130] width 27 height 27
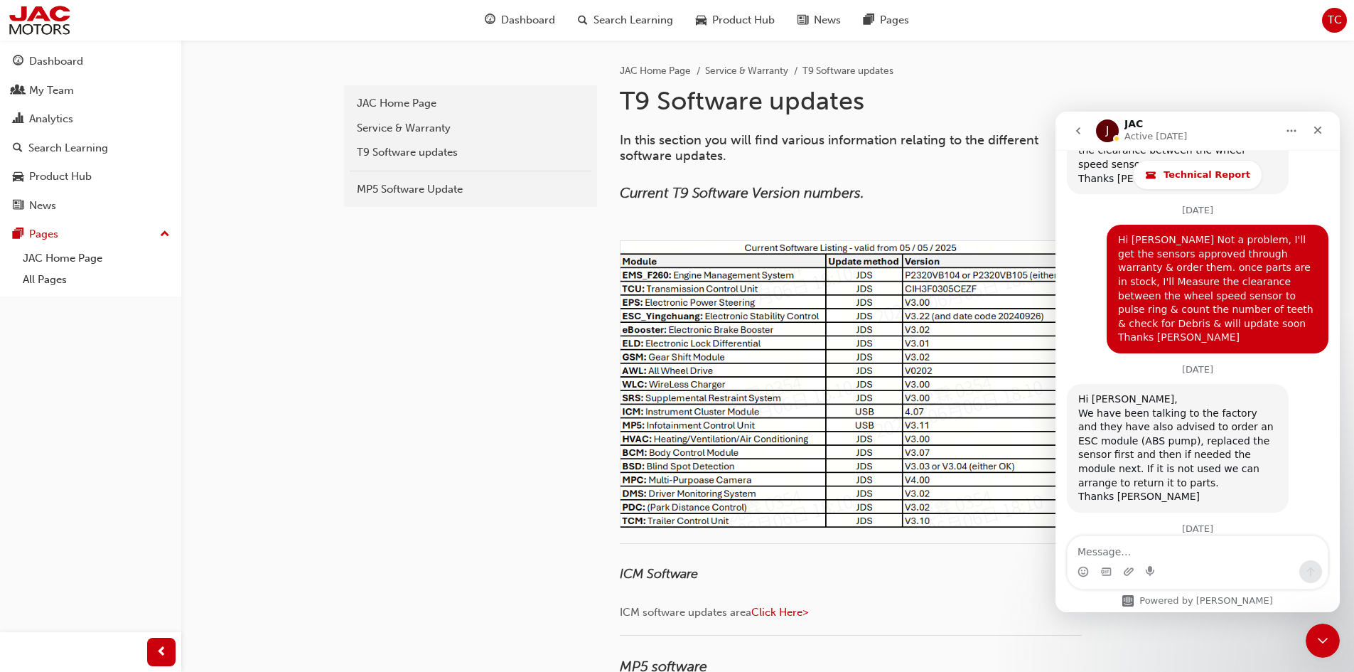
scroll to position [11508, 0]
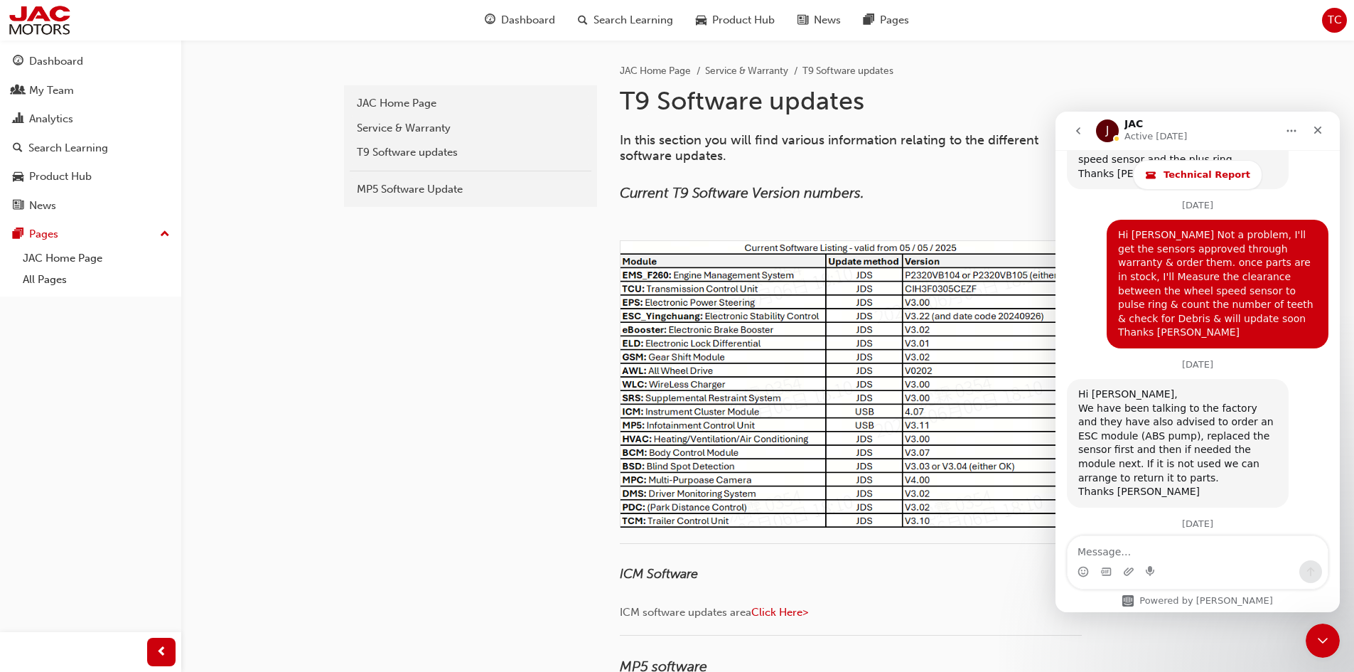
click at [1073, 127] on icon "go back" at bounding box center [1078, 130] width 11 height 11
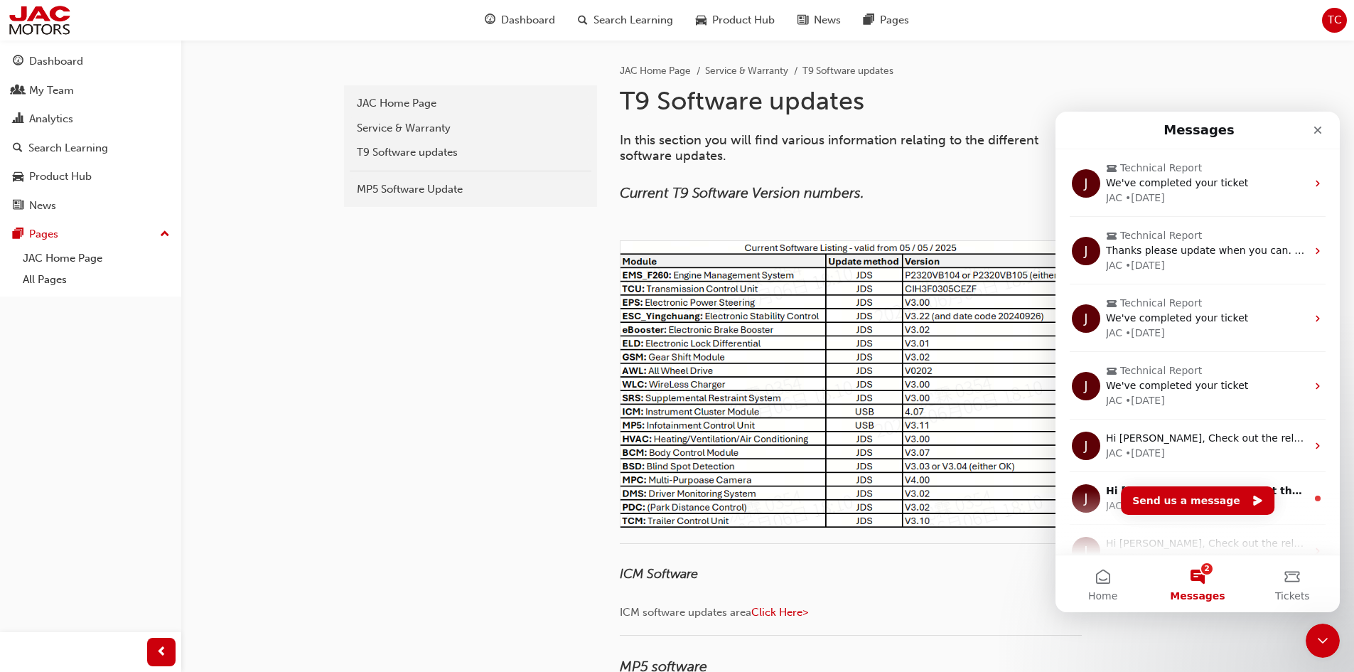
scroll to position [0, 0]
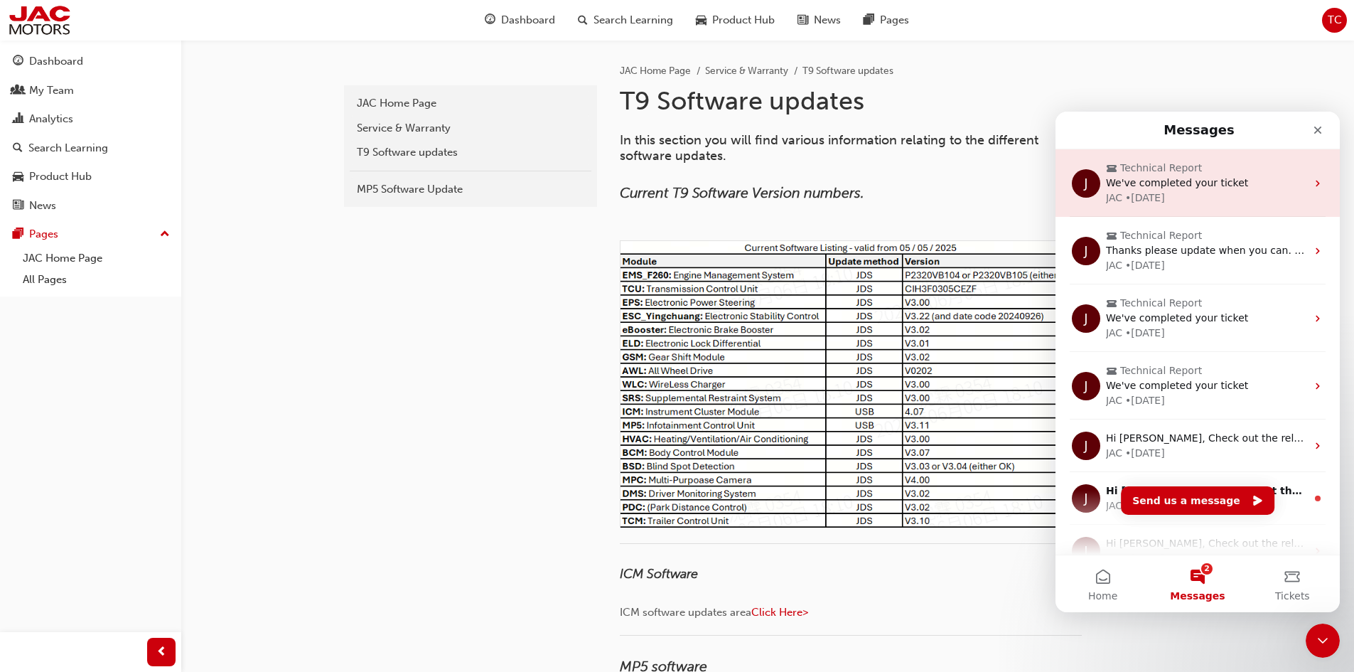
click at [1197, 183] on span "We've completed your ticket" at bounding box center [1177, 182] width 142 height 11
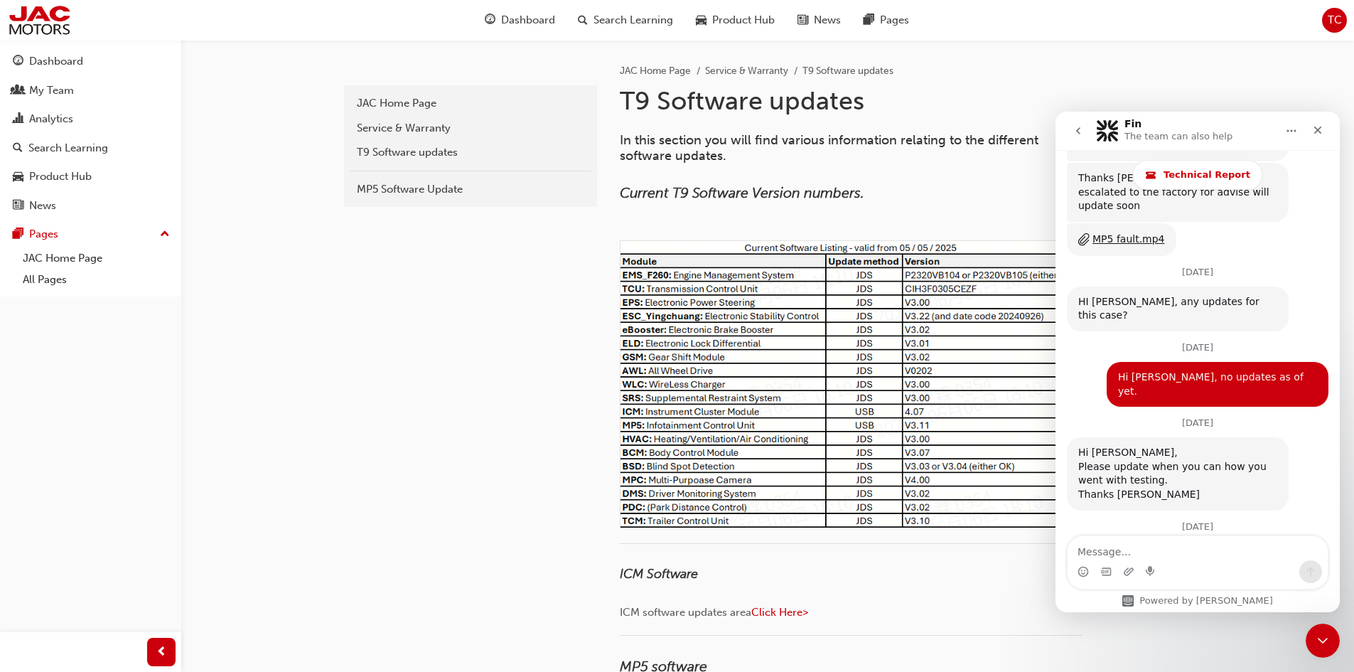
scroll to position [3586, 0]
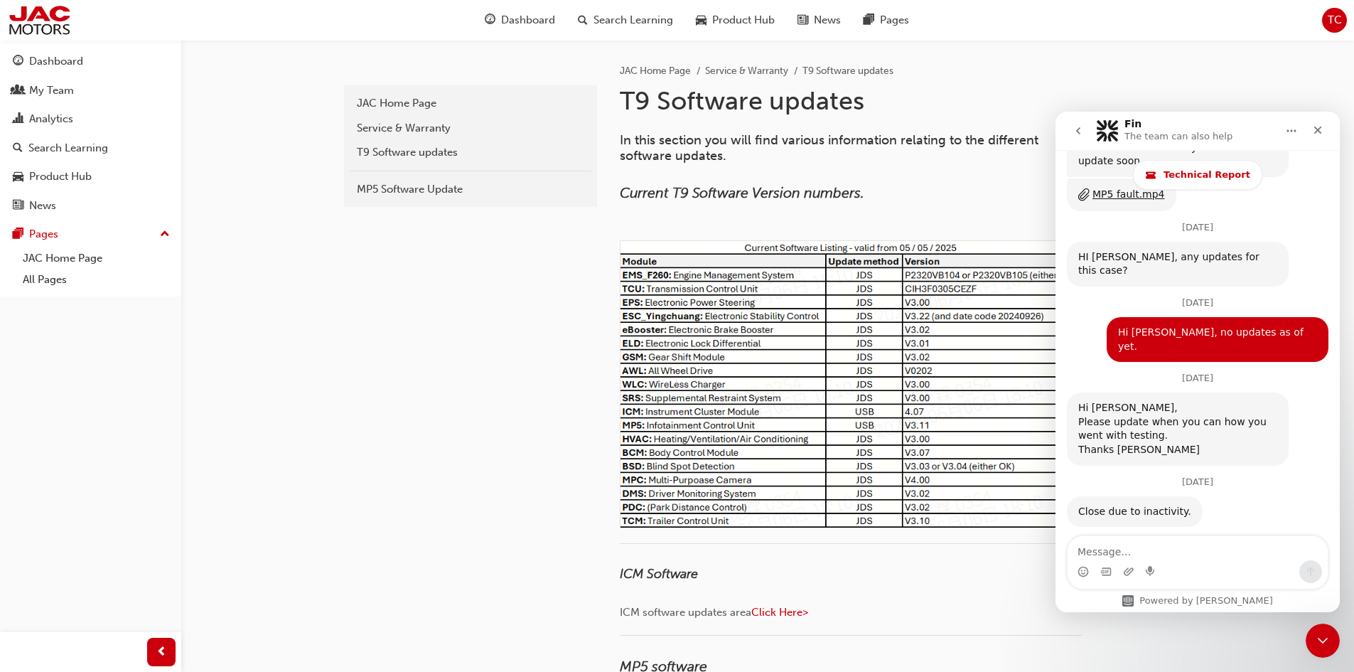
click at [1079, 130] on icon "go back" at bounding box center [1078, 130] width 4 height 7
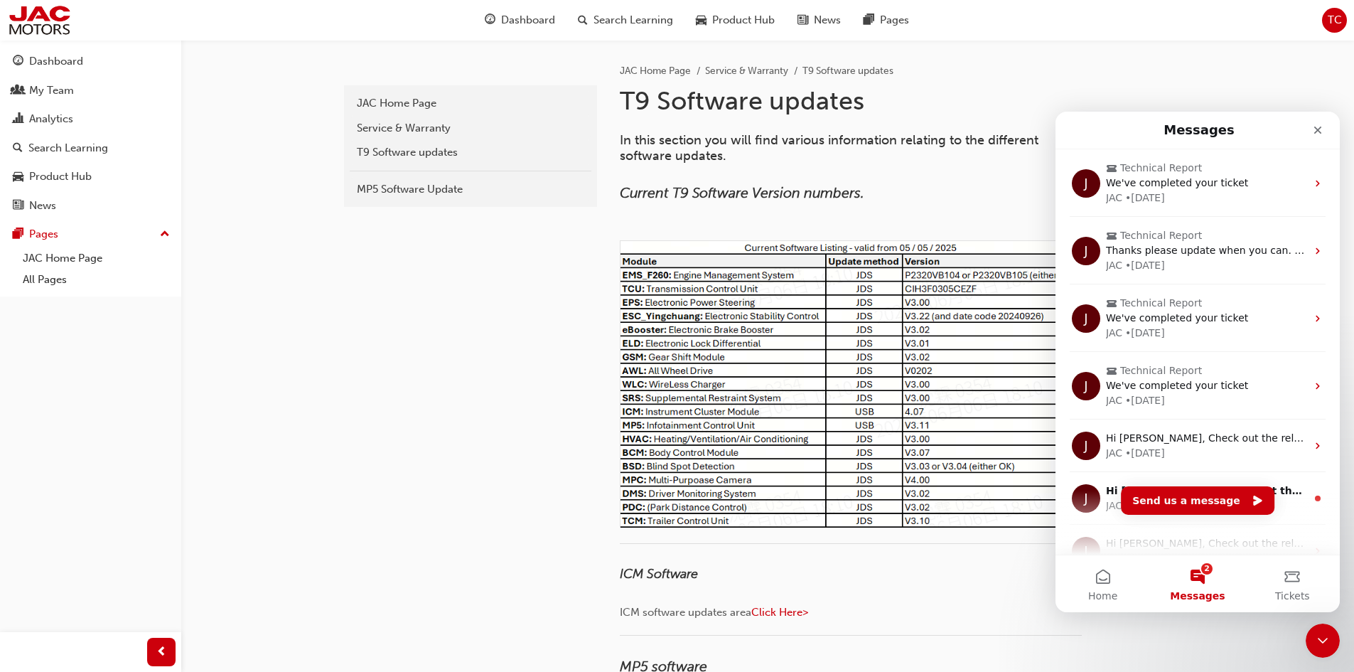
scroll to position [0, 0]
click at [1321, 127] on icon "Close" at bounding box center [1319, 131] width 8 height 8
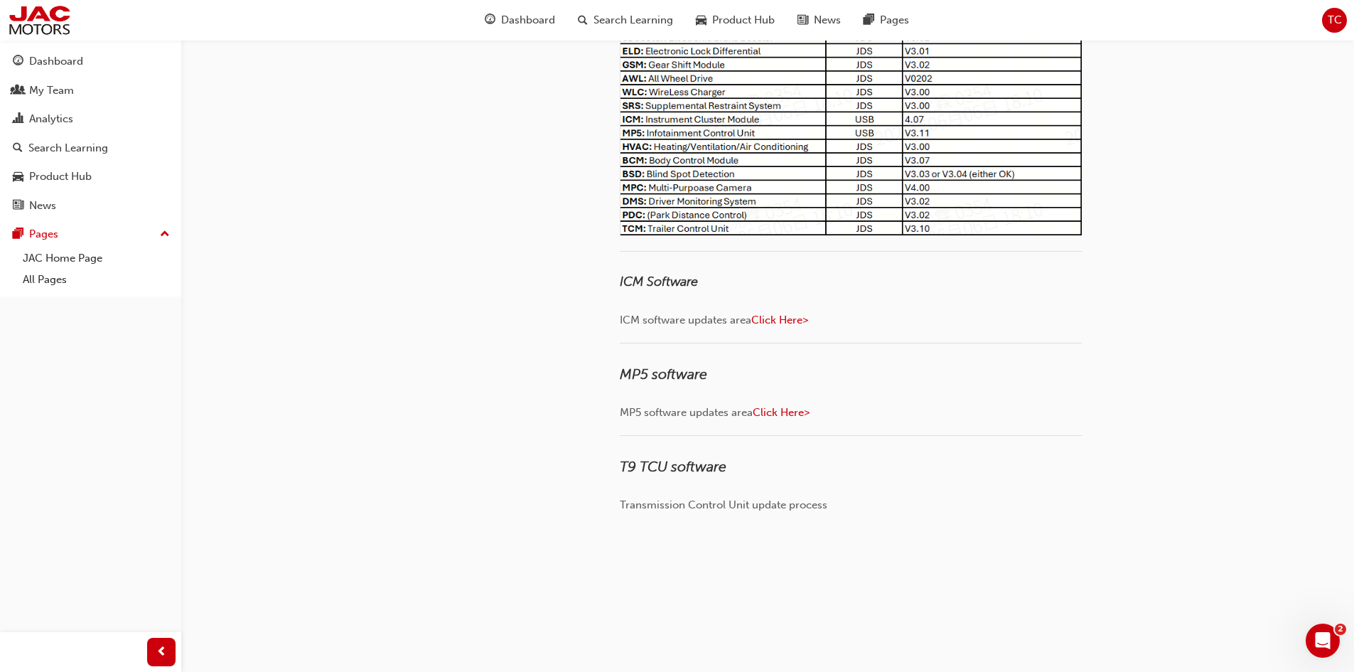
scroll to position [427, 0]
